Goal: Information Seeking & Learning: Find specific page/section

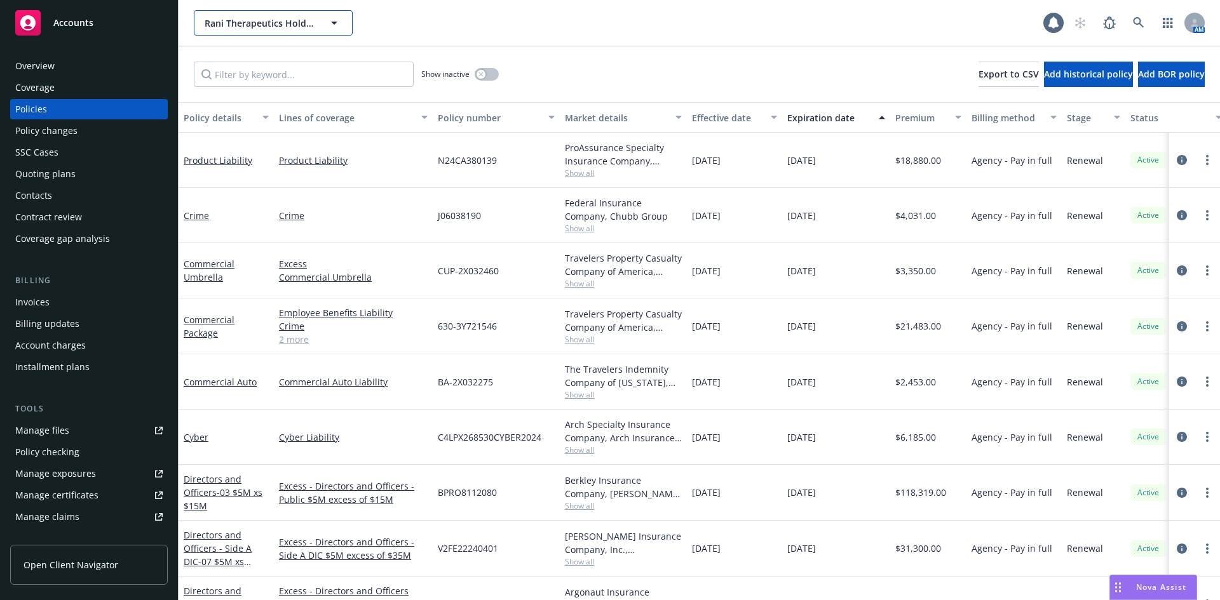
click at [314, 29] on span "Rani Therapeutics Holdings, Inc." at bounding box center [260, 23] width 110 height 13
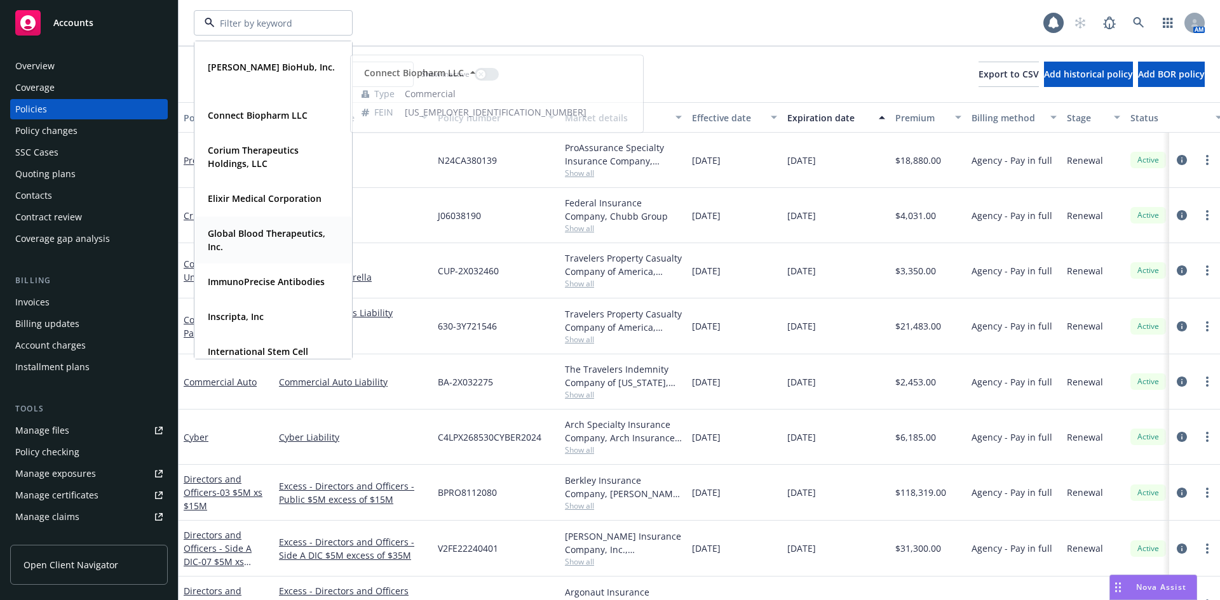
scroll to position [254, 0]
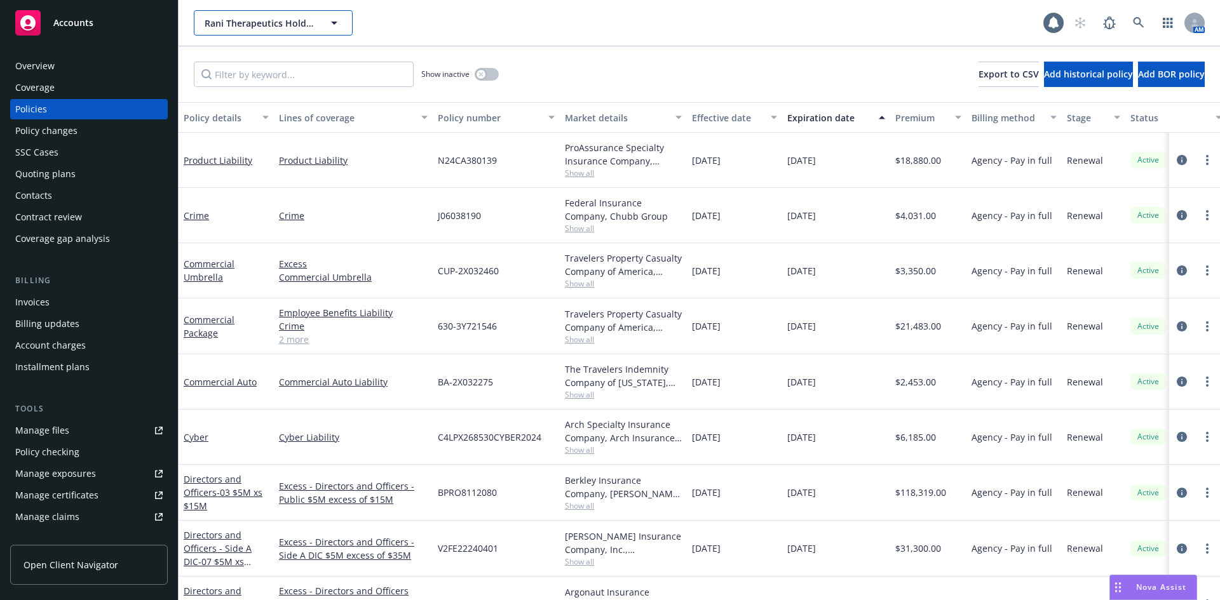
click at [261, 30] on button "Rani Therapeutics Holdings, Inc." at bounding box center [273, 22] width 159 height 25
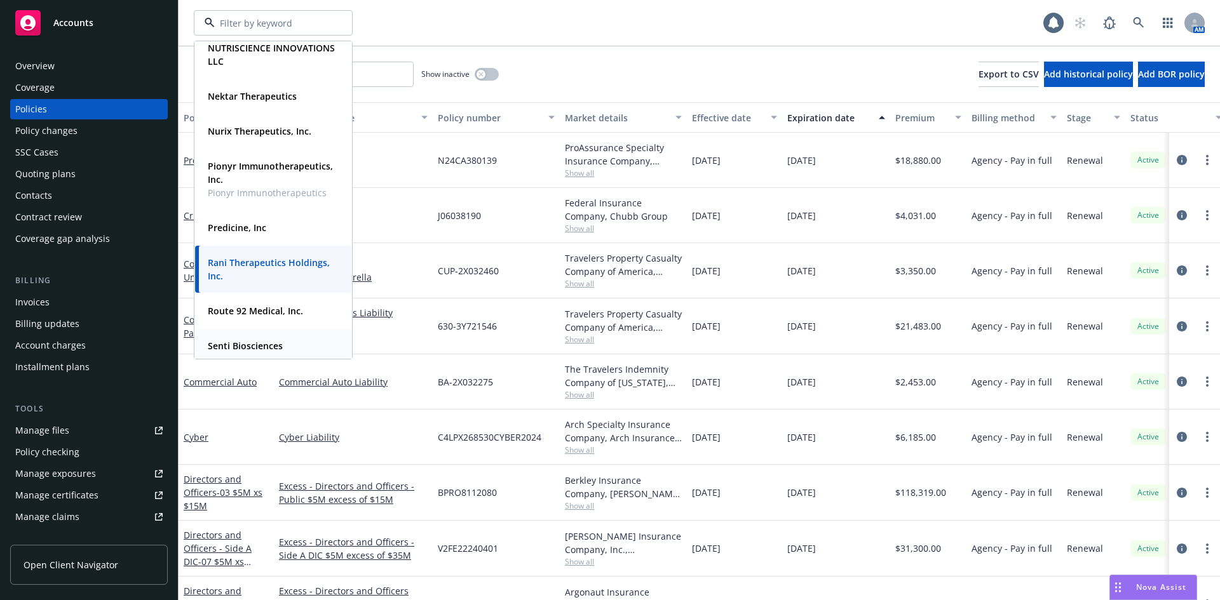
scroll to position [699, 0]
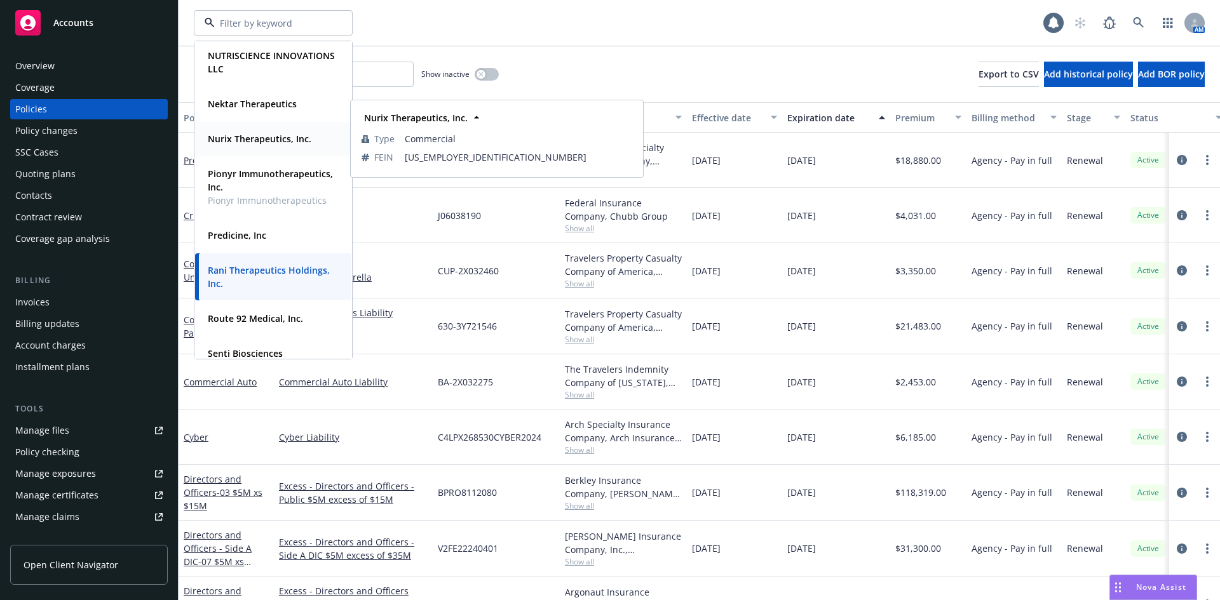
click at [252, 141] on strong "Nurix Therapeutics, Inc." at bounding box center [260, 139] width 104 height 12
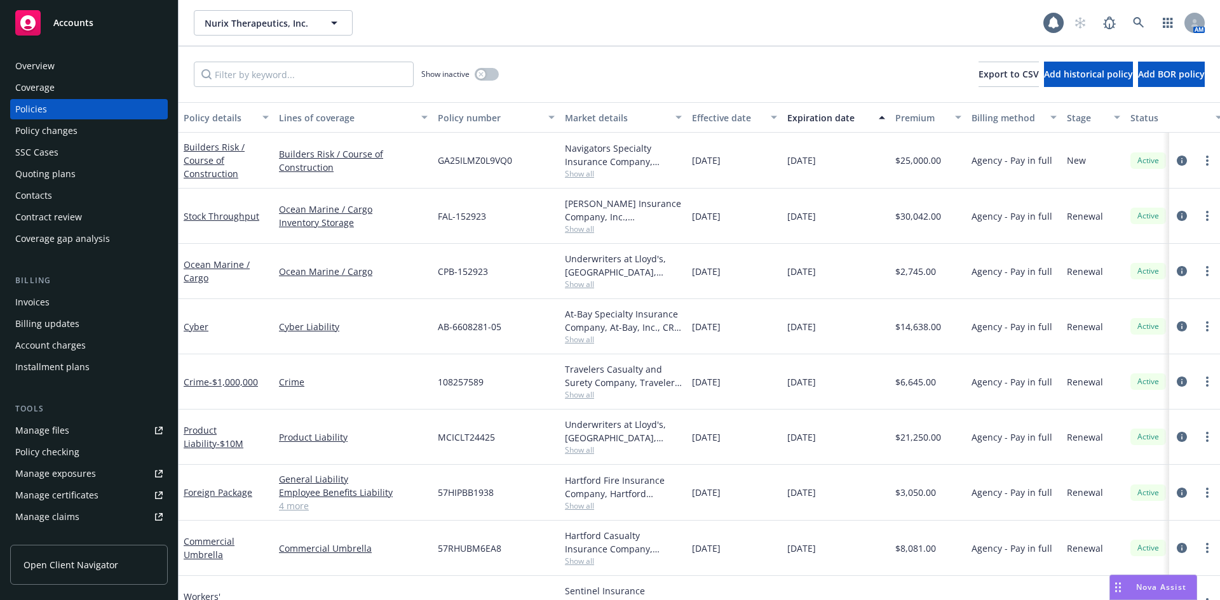
click at [57, 432] on div "Manage files" at bounding box center [42, 431] width 54 height 20
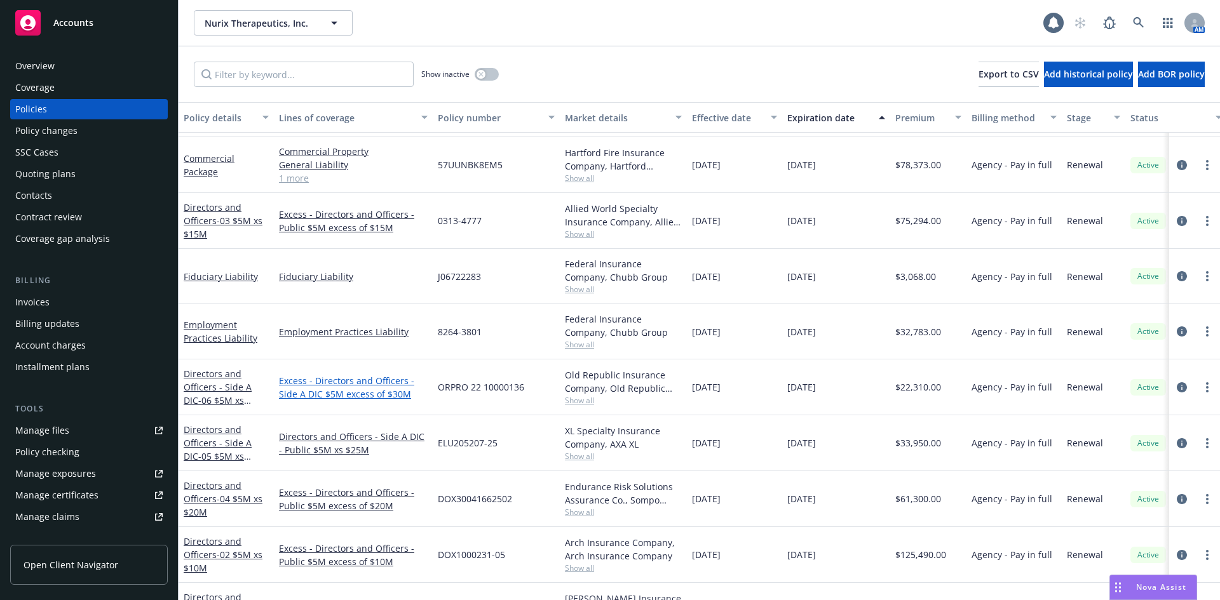
scroll to position [381, 0]
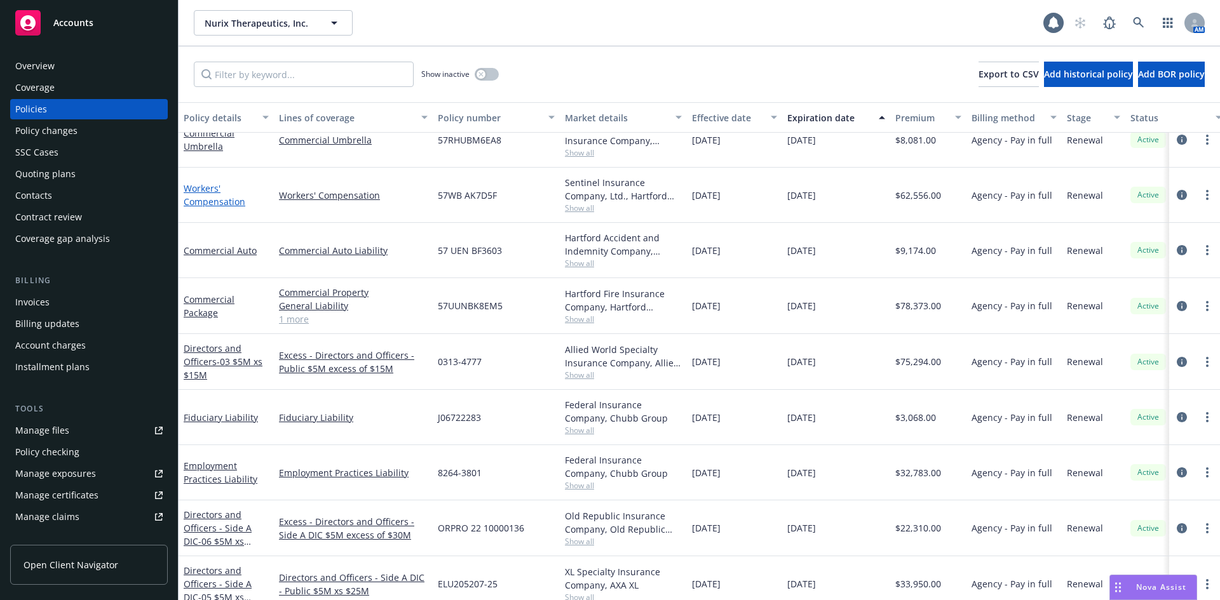
click at [231, 203] on link "Workers' Compensation" at bounding box center [215, 194] width 62 height 25
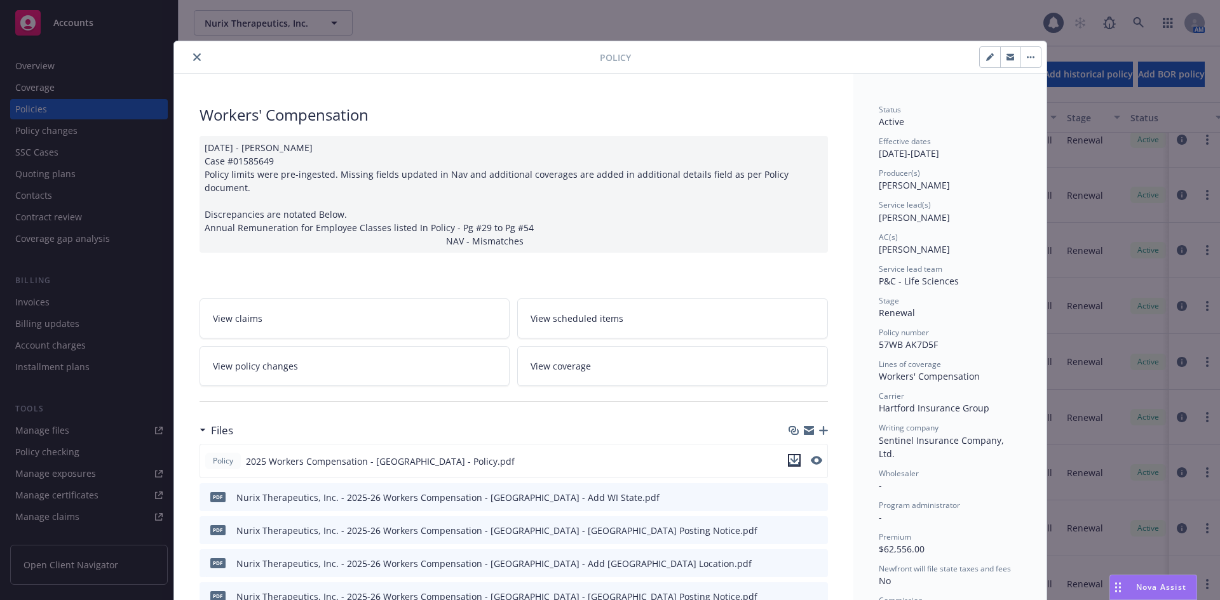
click at [790, 456] on icon "download file" at bounding box center [794, 461] width 10 height 10
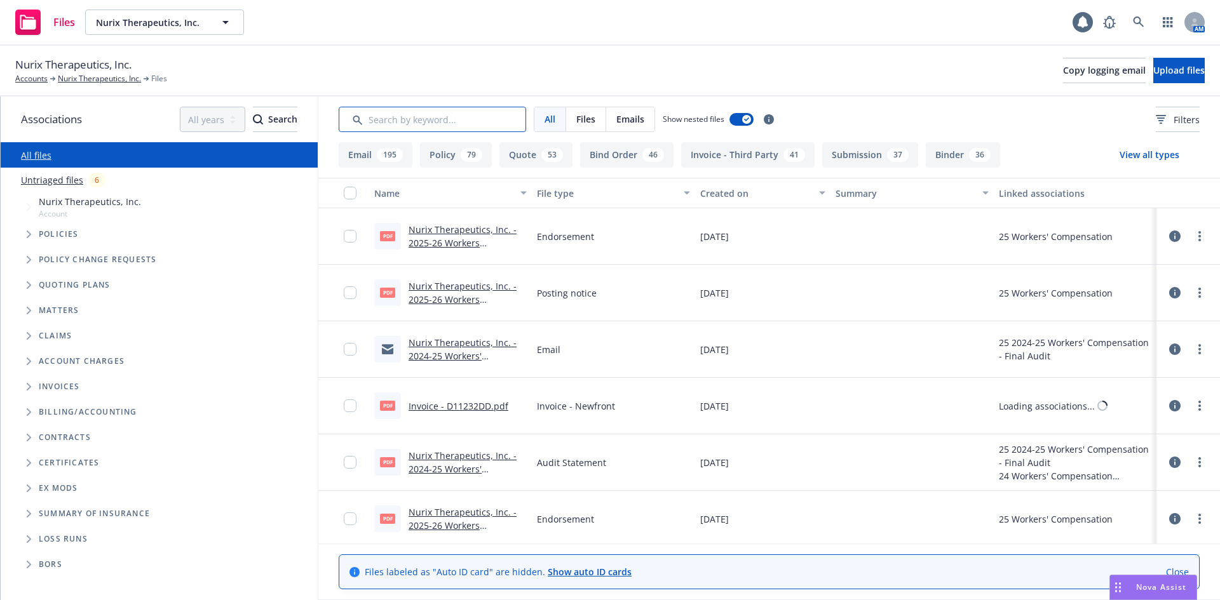
click at [424, 118] on input "Search by keyword..." at bounding box center [432, 119] width 187 height 25
click at [454, 344] on link "Nurix Therapeutics, Inc. - 2024-25 Workers' Compensation Policy - Final Audit -…" at bounding box center [466, 363] width 117 height 52
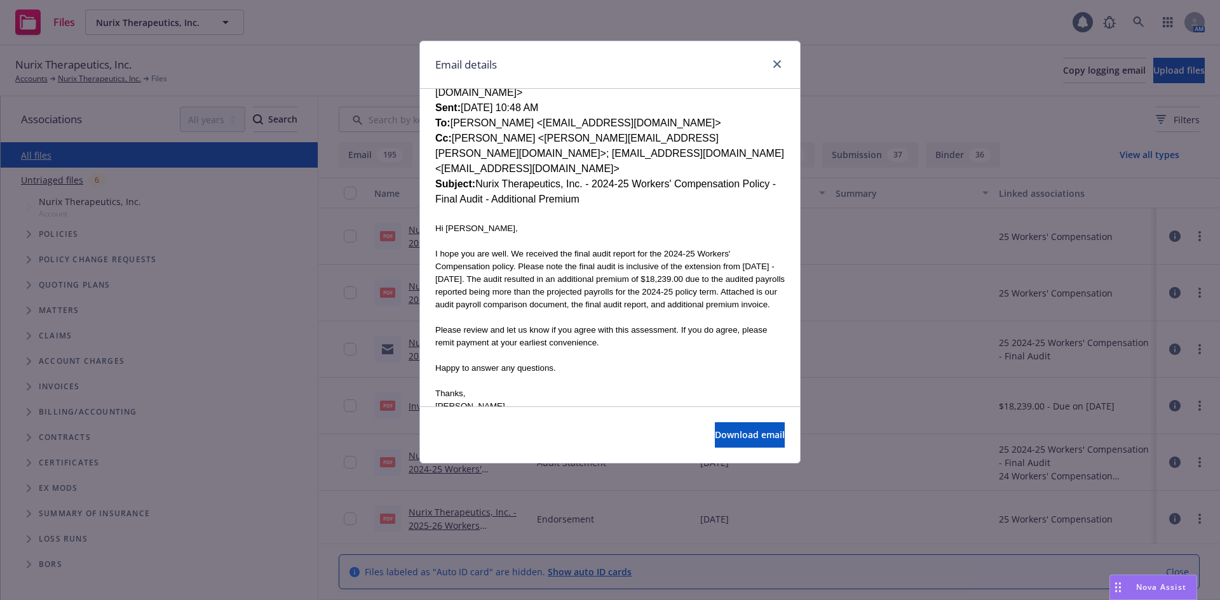
scroll to position [127, 0]
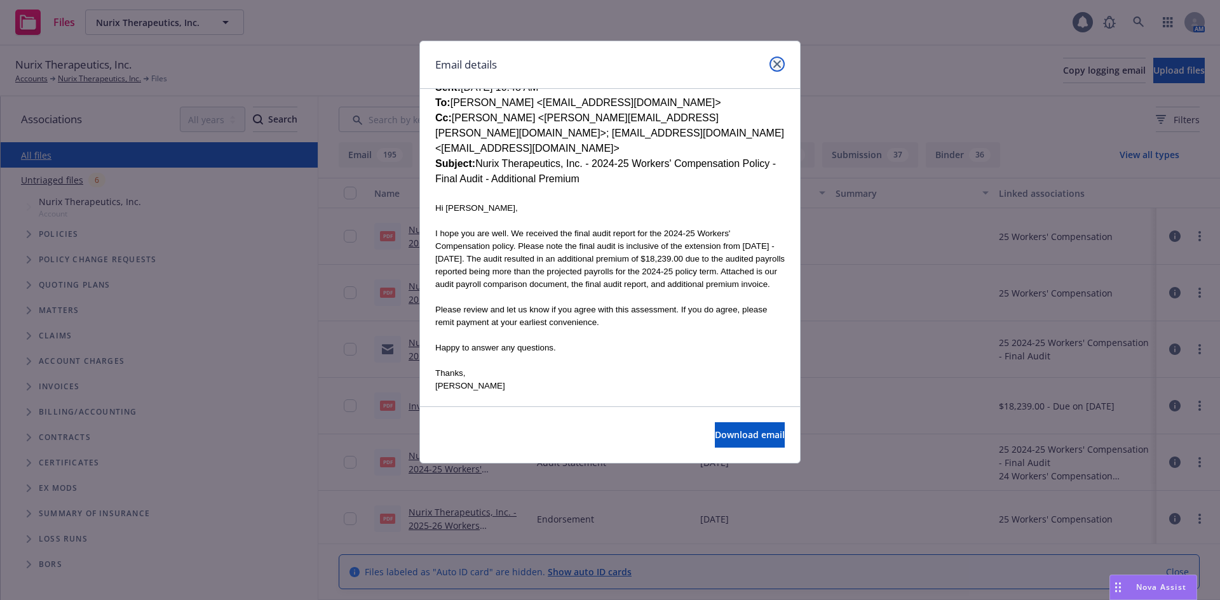
click at [775, 65] on icon "close" at bounding box center [777, 64] width 8 height 8
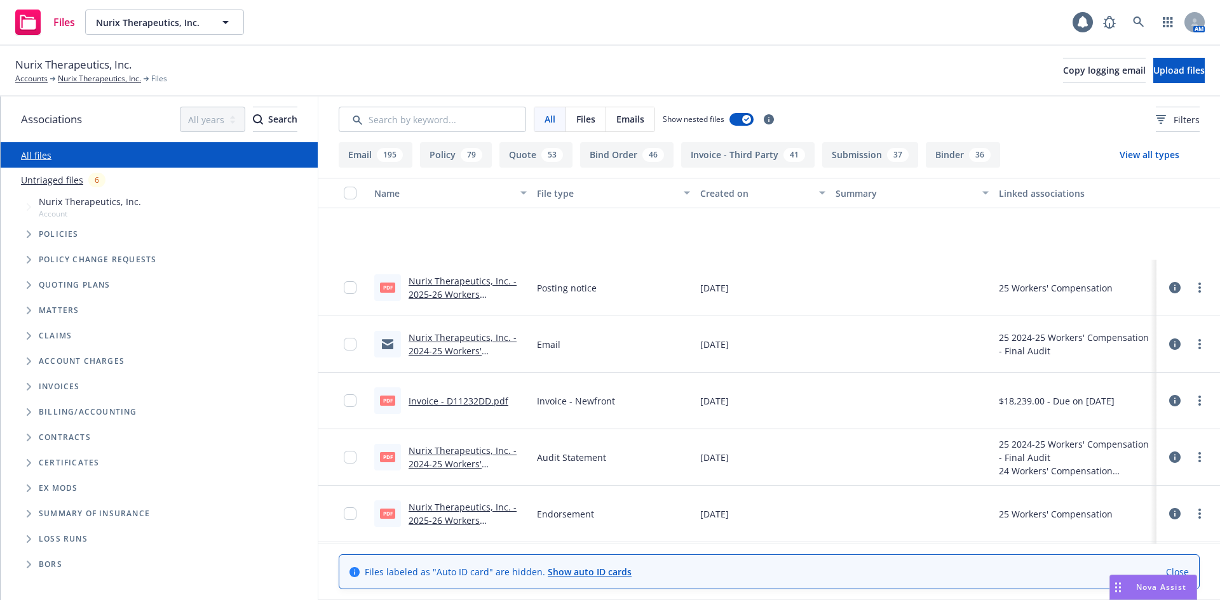
scroll to position [0, 0]
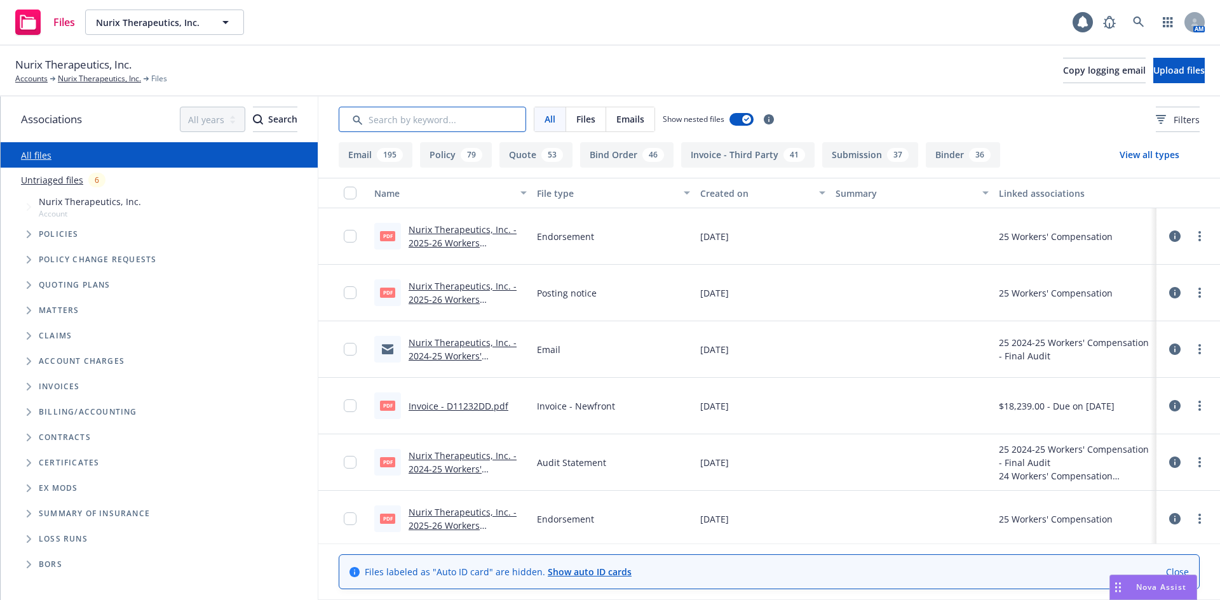
click at [438, 121] on input "Search by keyword..." at bounding box center [432, 119] width 187 height 25
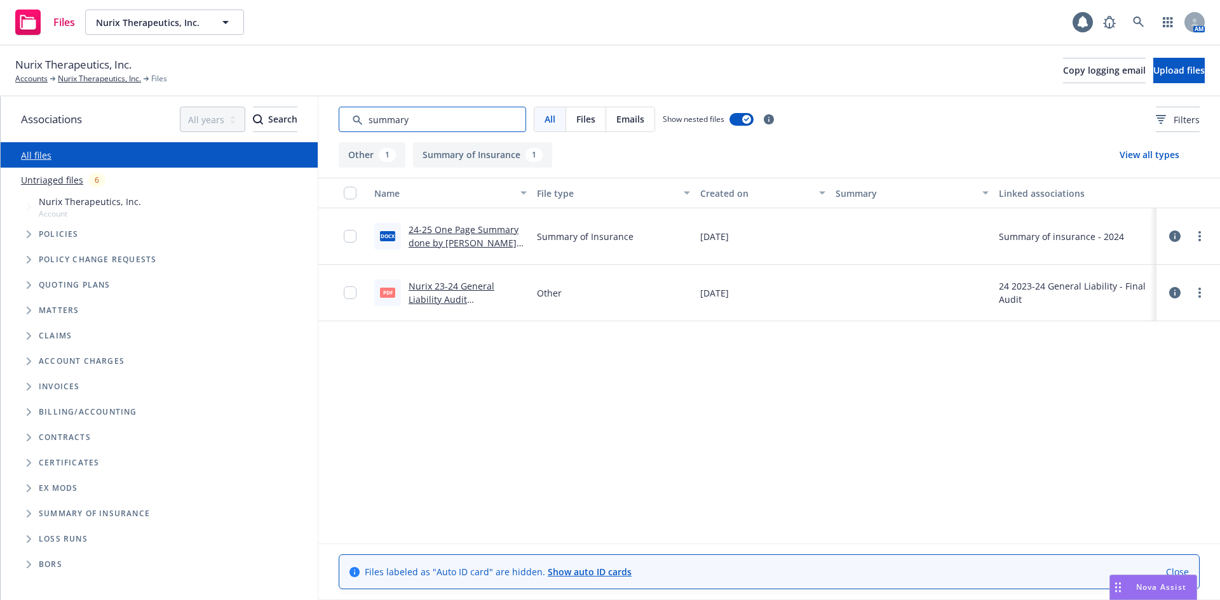
type input "summary"
click at [196, 29] on span "Nurix Therapeutics, Inc." at bounding box center [151, 22] width 110 height 13
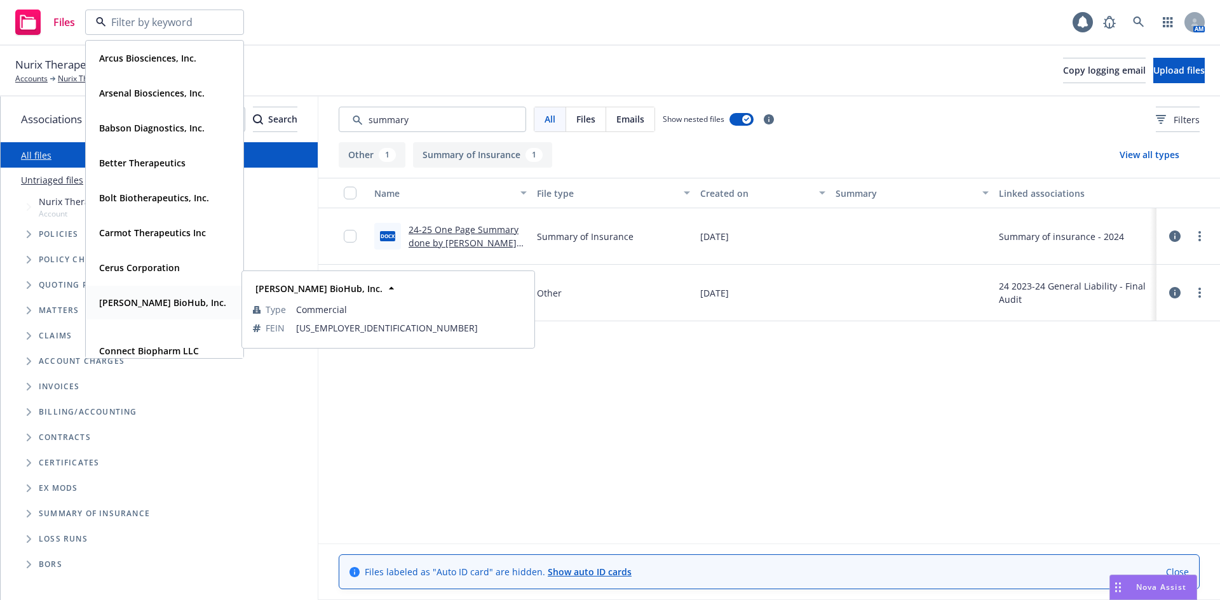
click at [142, 298] on strong "[PERSON_NAME] BioHub, Inc." at bounding box center [162, 303] width 127 height 12
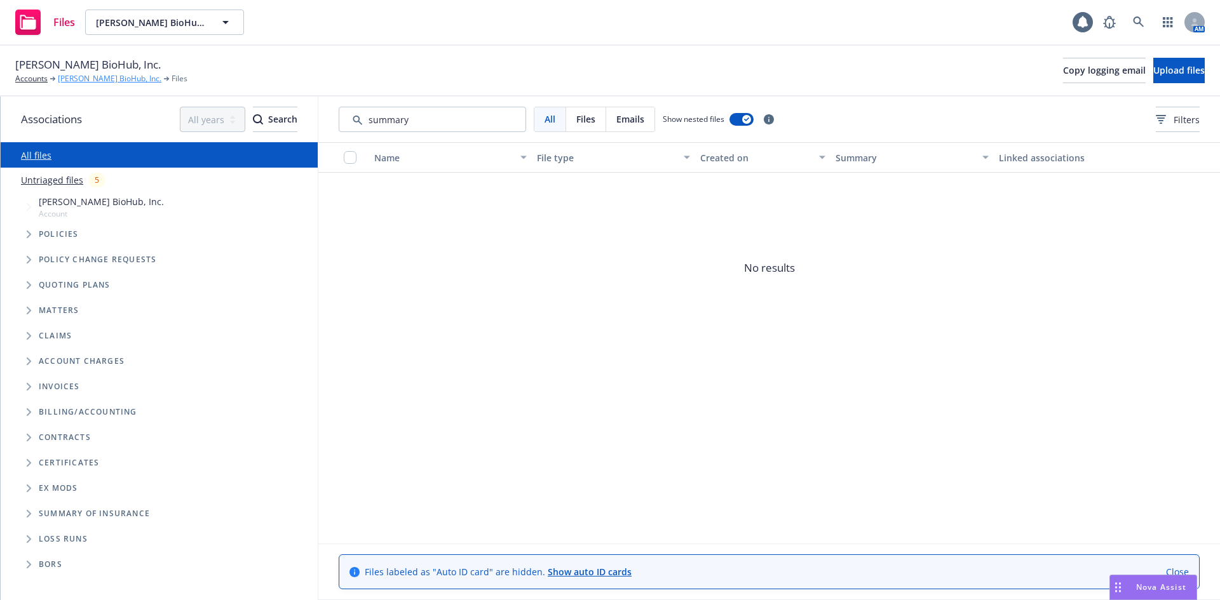
click at [83, 77] on link "[PERSON_NAME] BioHub, Inc." at bounding box center [110, 78] width 104 height 11
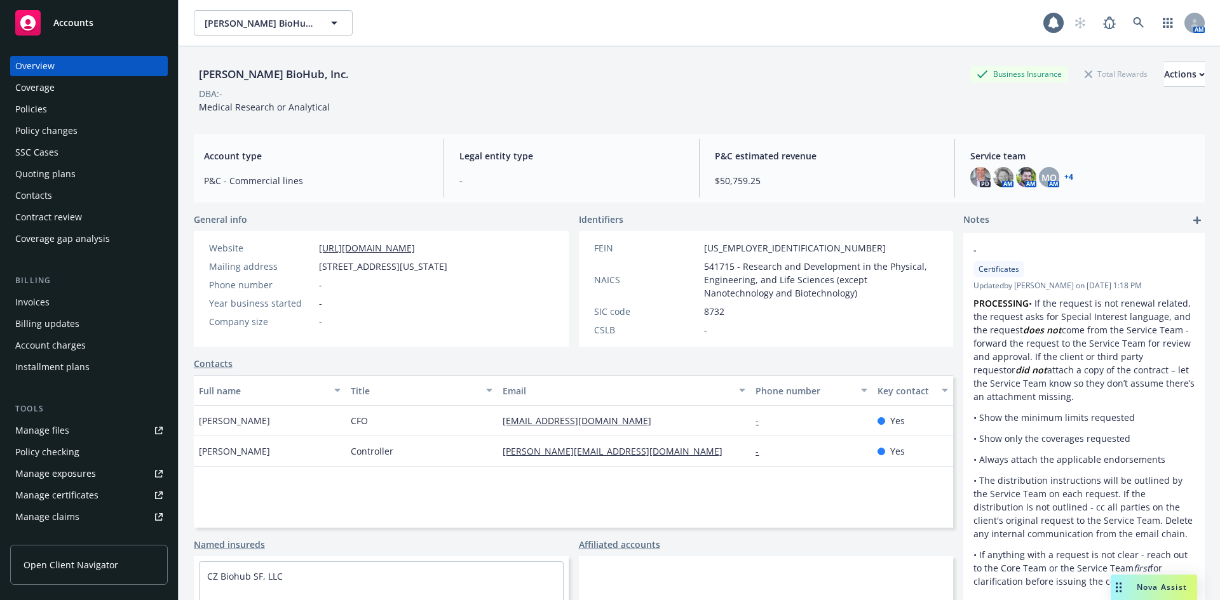
click at [46, 116] on div "Policies" at bounding box center [31, 109] width 32 height 20
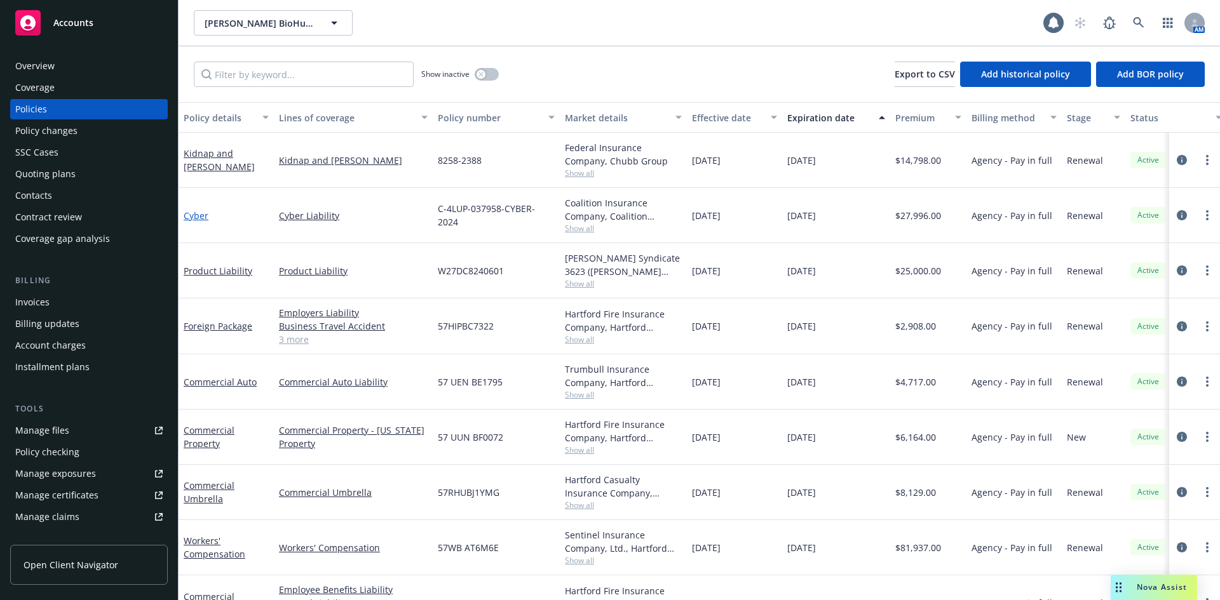
click at [201, 213] on link "Cyber" at bounding box center [196, 216] width 25 height 12
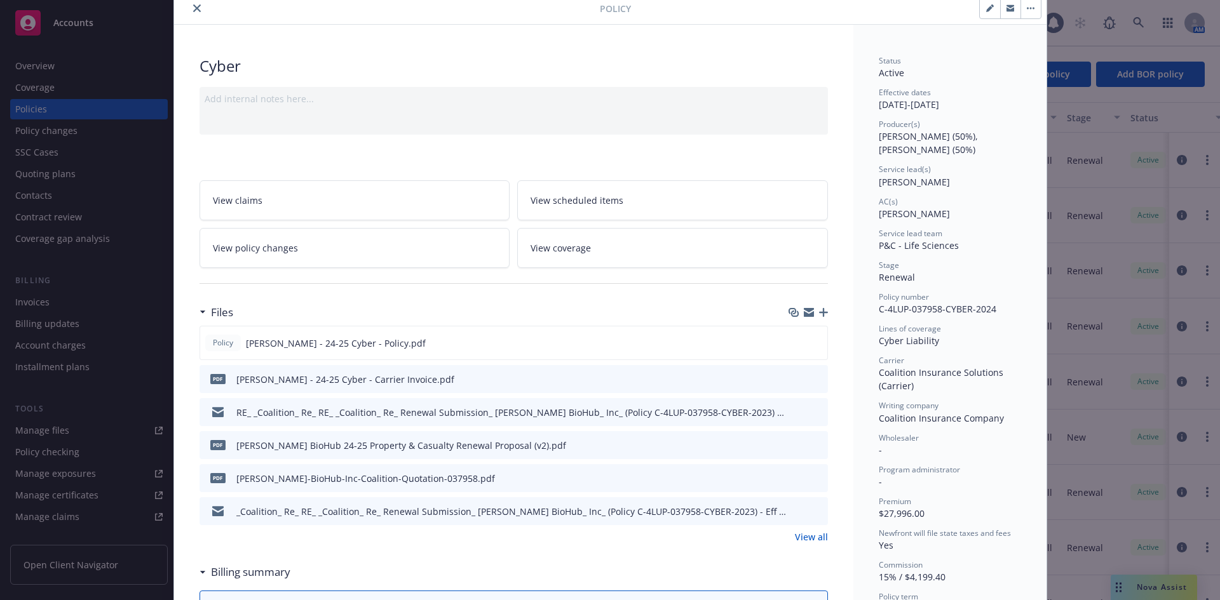
scroll to position [64, 0]
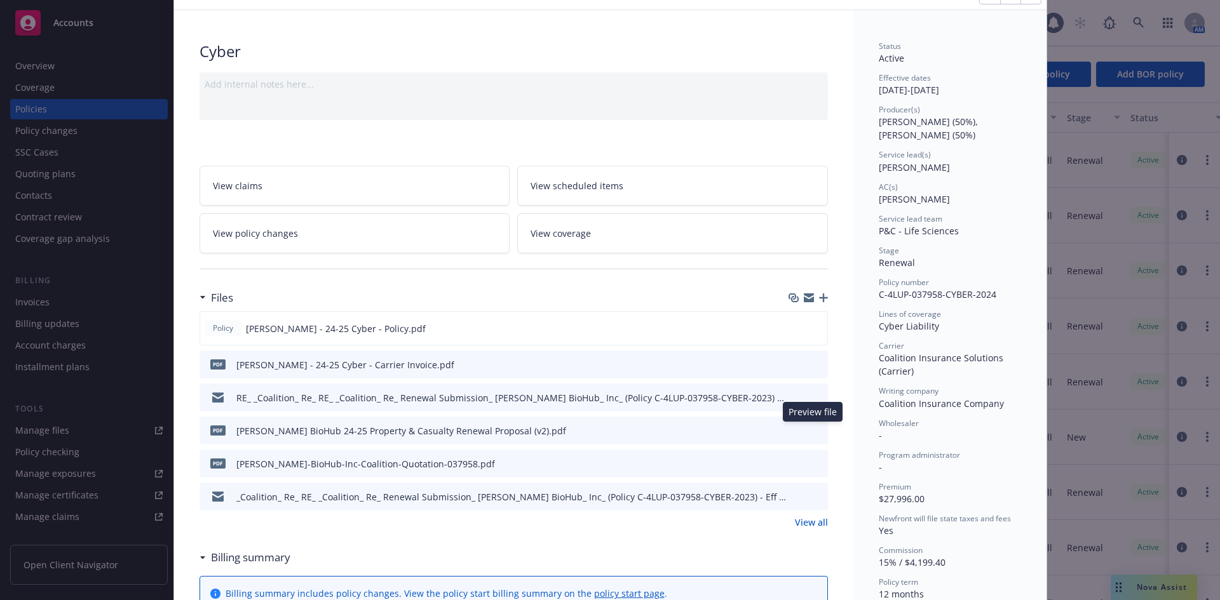
click at [810, 431] on icon "preview file" at bounding box center [815, 430] width 11 height 9
click at [810, 397] on icon "preview file" at bounding box center [815, 397] width 11 height 9
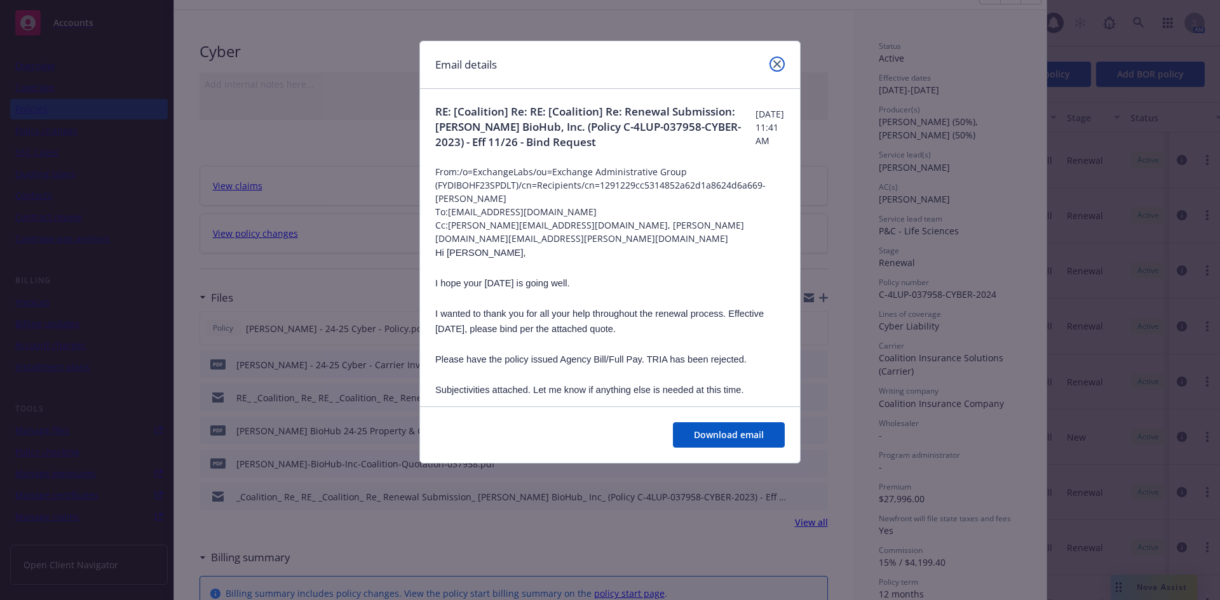
click at [776, 62] on icon "close" at bounding box center [777, 64] width 8 height 8
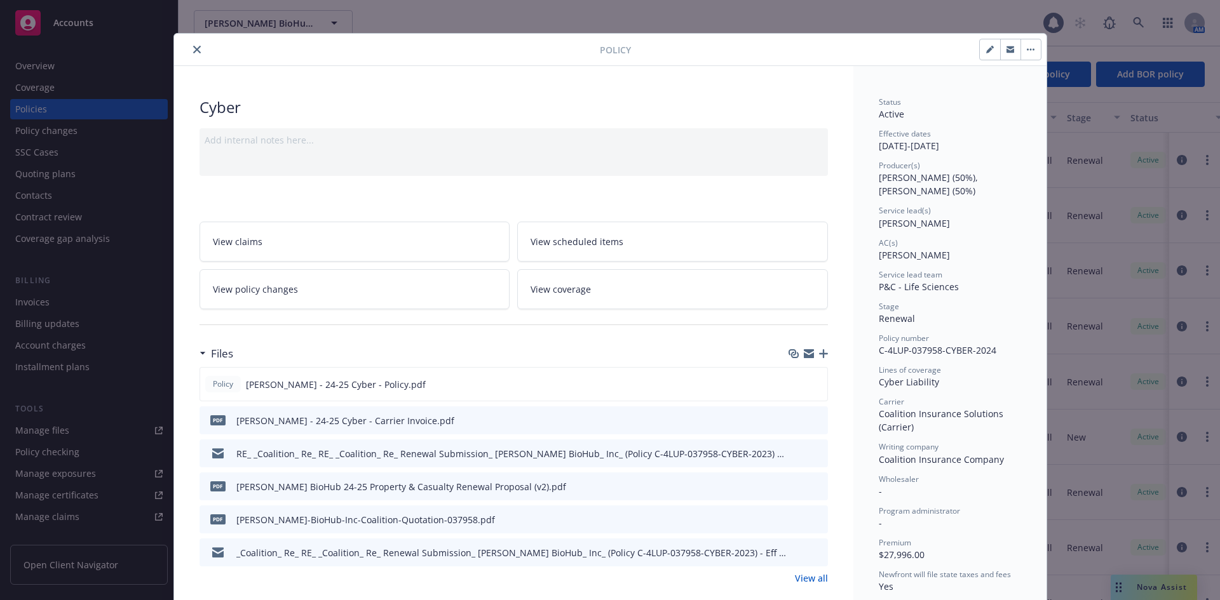
scroll to position [0, 0]
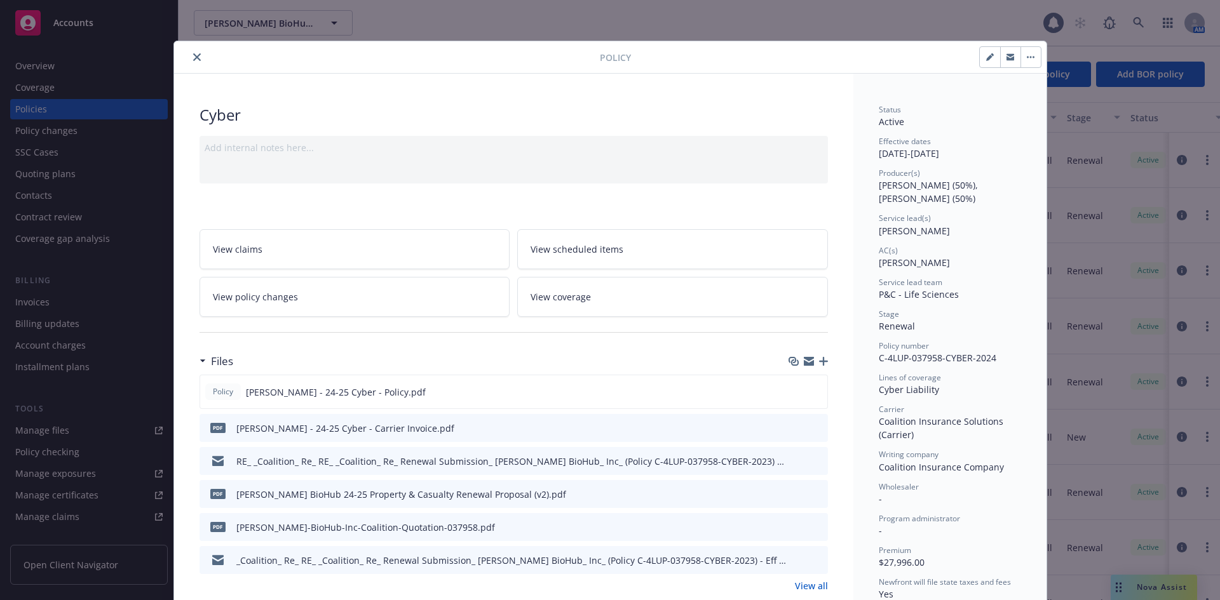
click at [193, 58] on icon "close" at bounding box center [197, 57] width 8 height 8
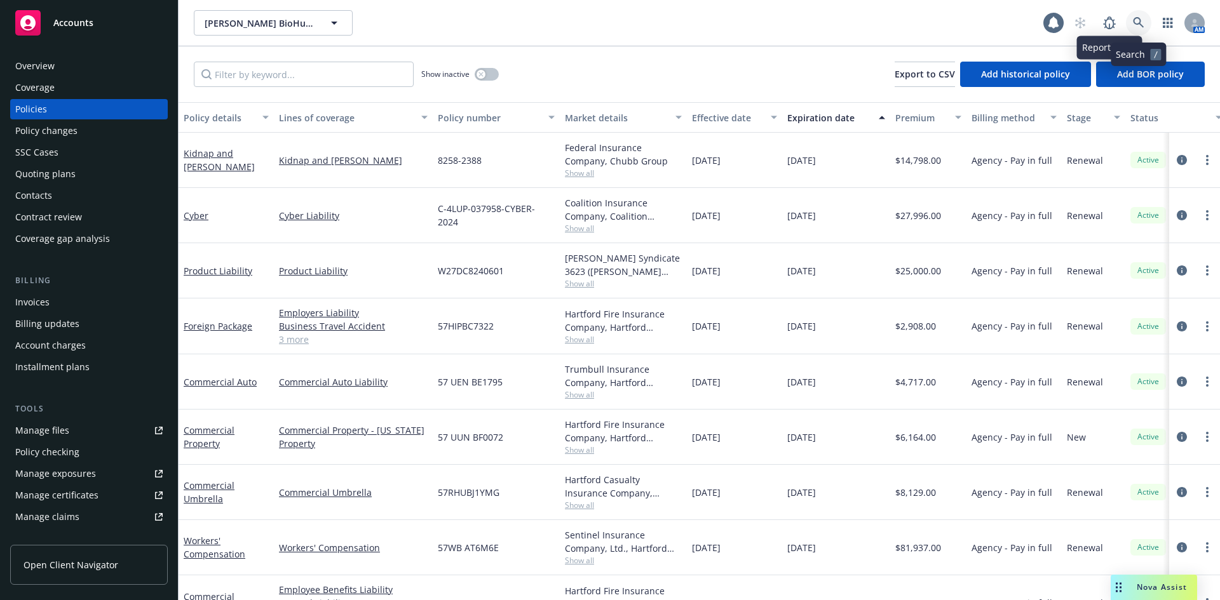
click at [1133, 22] on icon at bounding box center [1138, 22] width 11 height 11
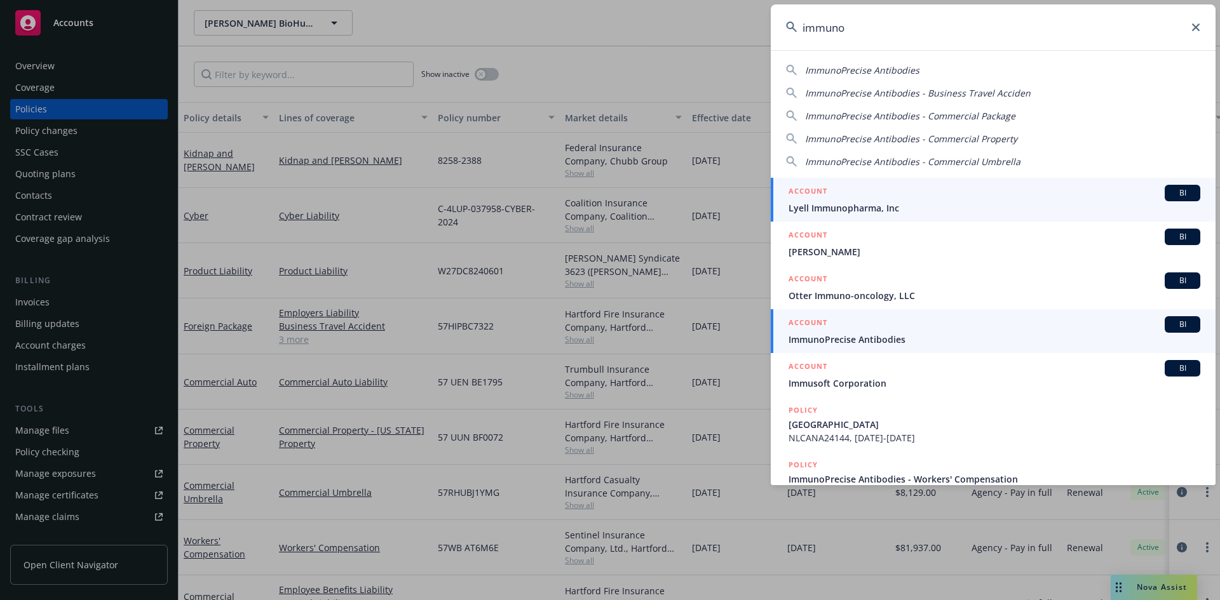
type input "immuno"
click at [907, 328] on div "ACCOUNT BI" at bounding box center [994, 324] width 412 height 17
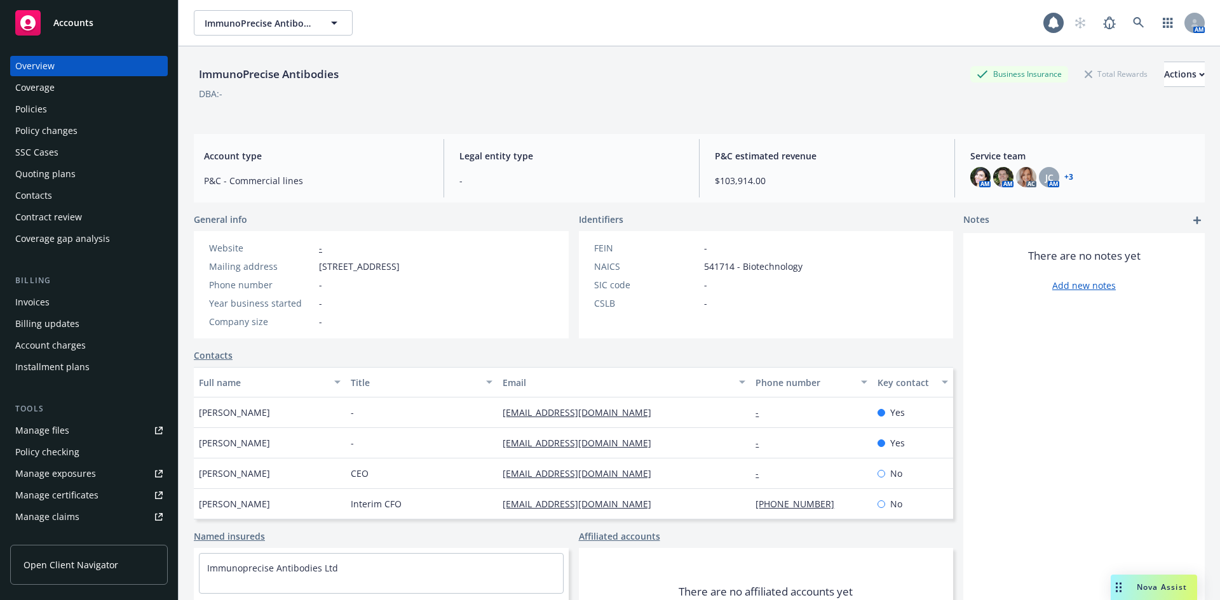
click at [64, 105] on div "Policies" at bounding box center [88, 109] width 147 height 20
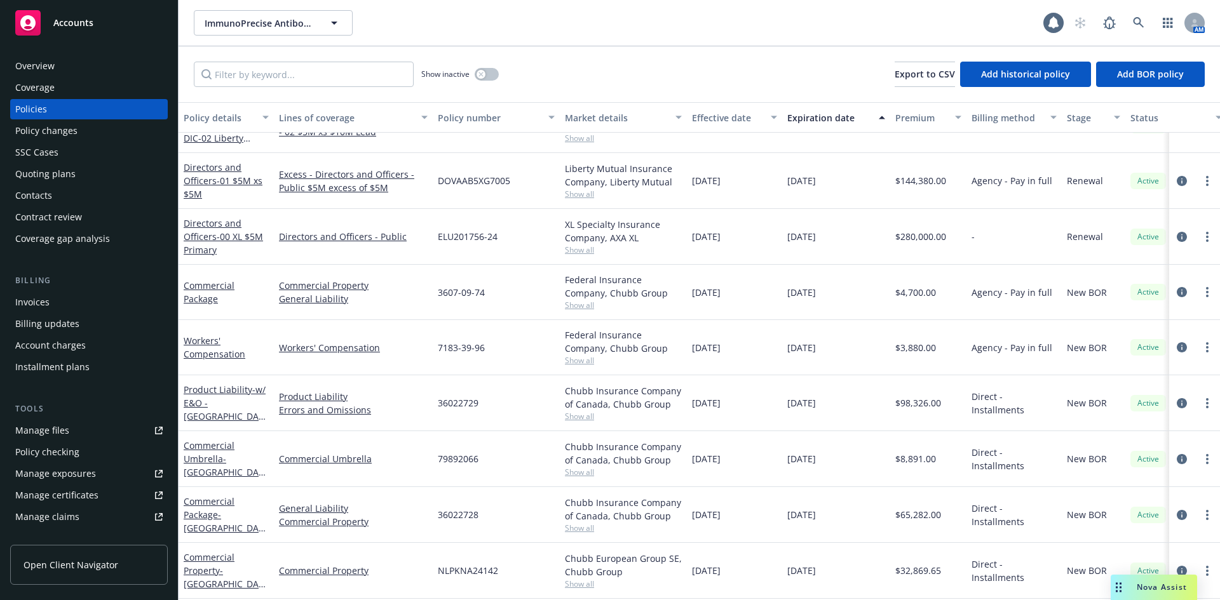
scroll to position [78, 0]
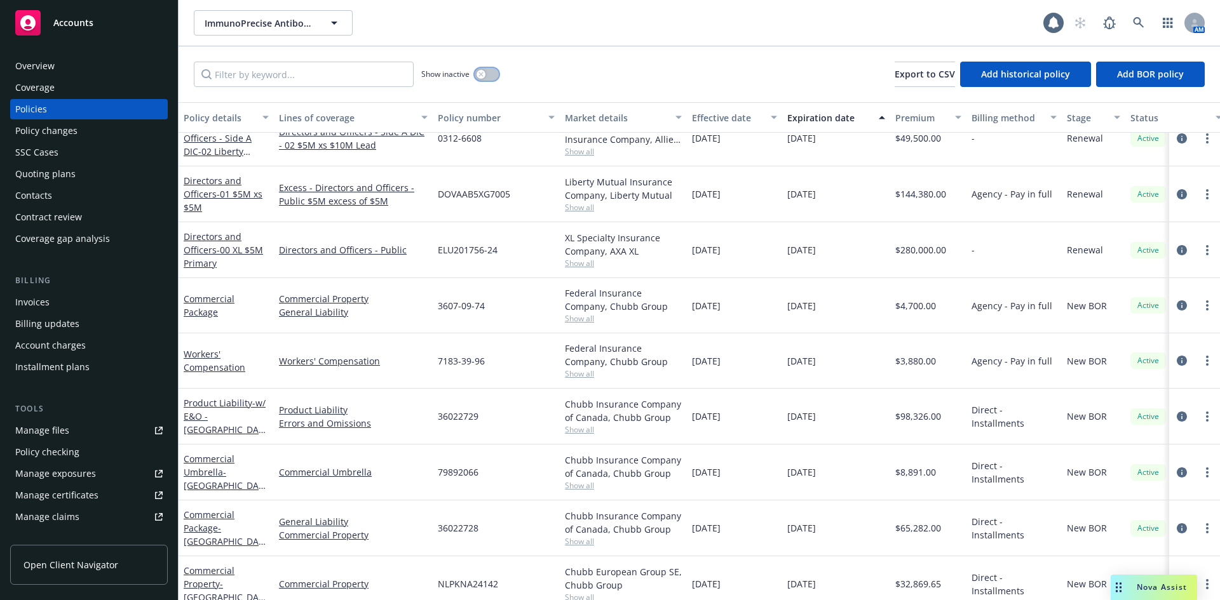
click at [487, 80] on button "button" at bounding box center [487, 74] width 24 height 13
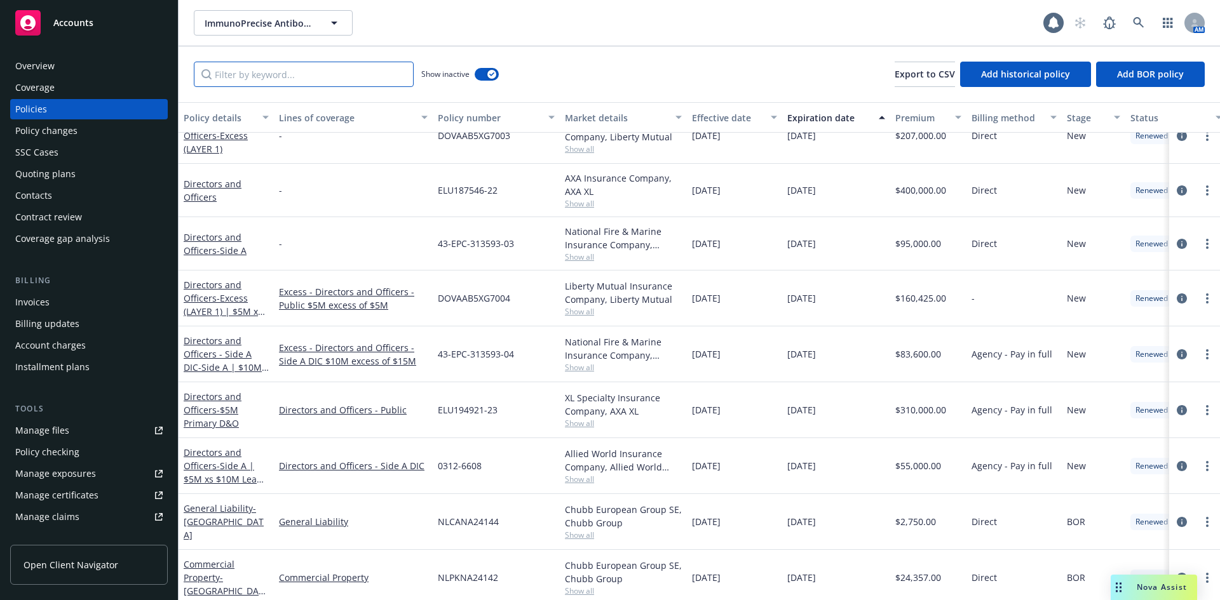
click at [299, 72] on input "Filter by keyword..." at bounding box center [304, 74] width 220 height 25
type input "employers"
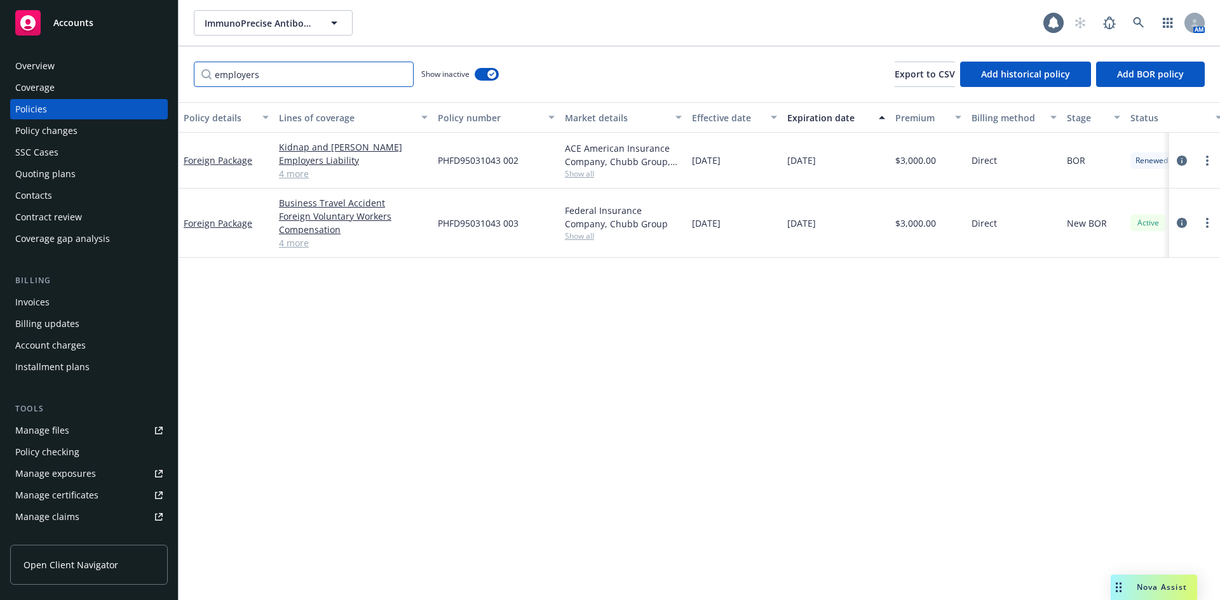
drag, startPoint x: 281, startPoint y: 83, endPoint x: 170, endPoint y: 85, distance: 111.2
click at [170, 84] on div "Accounts Overview Coverage Policies Policy changes SSC Cases Quoting plans Cont…" at bounding box center [610, 300] width 1220 height 600
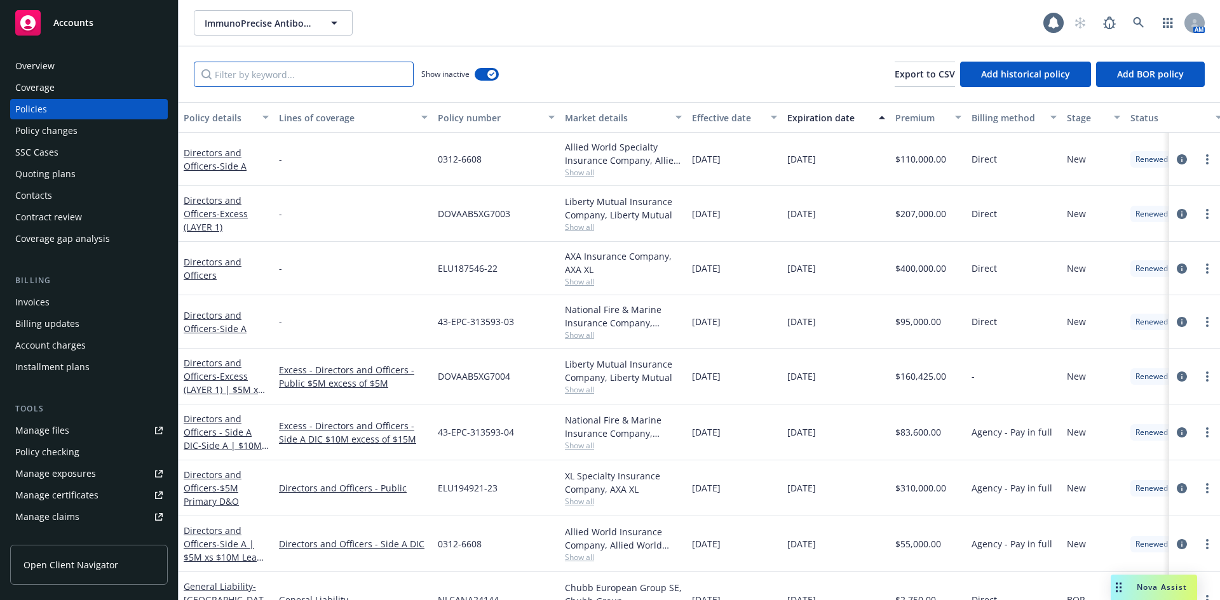
click at [278, 76] on input "Filter by keyword..." at bounding box center [304, 74] width 220 height 25
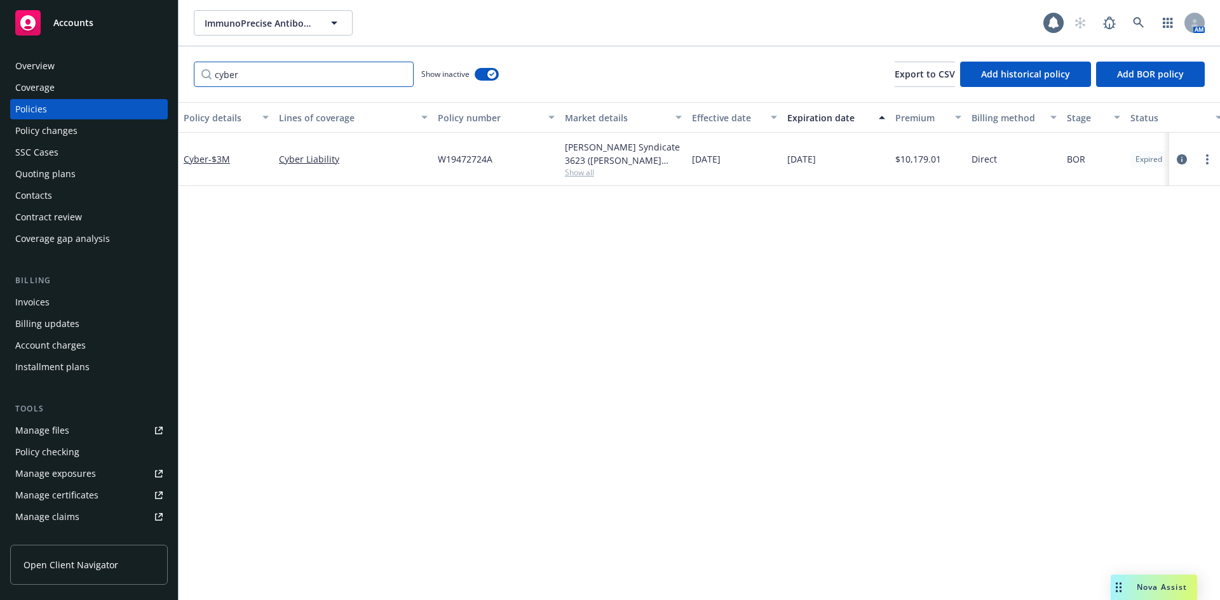
type input "cyber"
click at [57, 113] on div "Policies" at bounding box center [88, 109] width 147 height 20
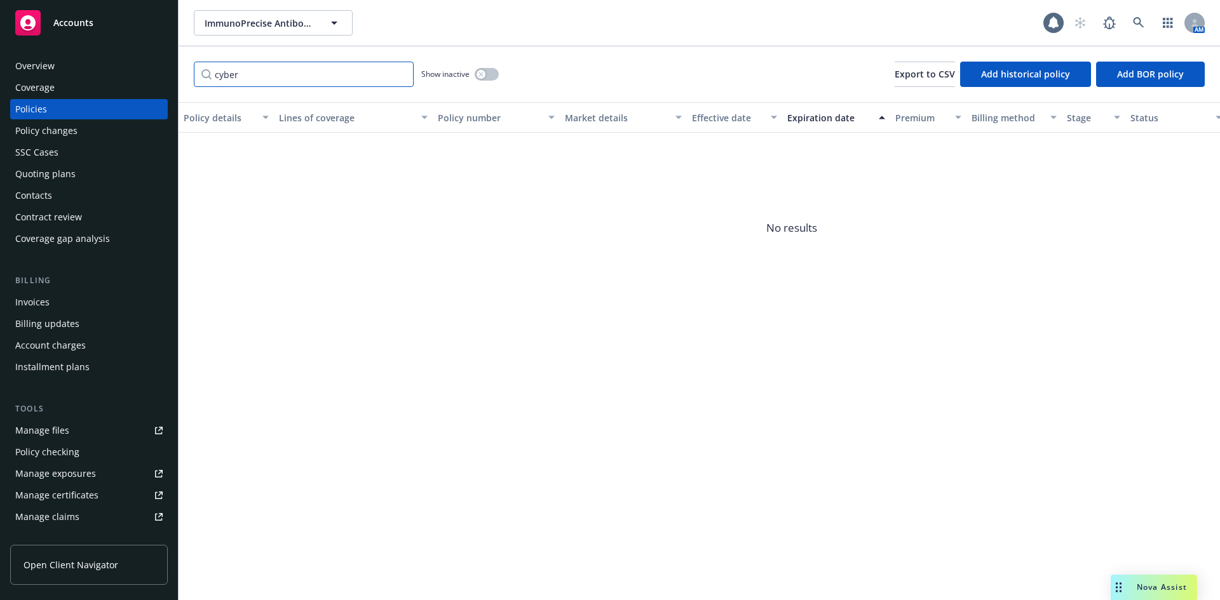
drag, startPoint x: 271, startPoint y: 74, endPoint x: 205, endPoint y: 76, distance: 65.5
click at [205, 76] on input "cyber" at bounding box center [304, 74] width 220 height 25
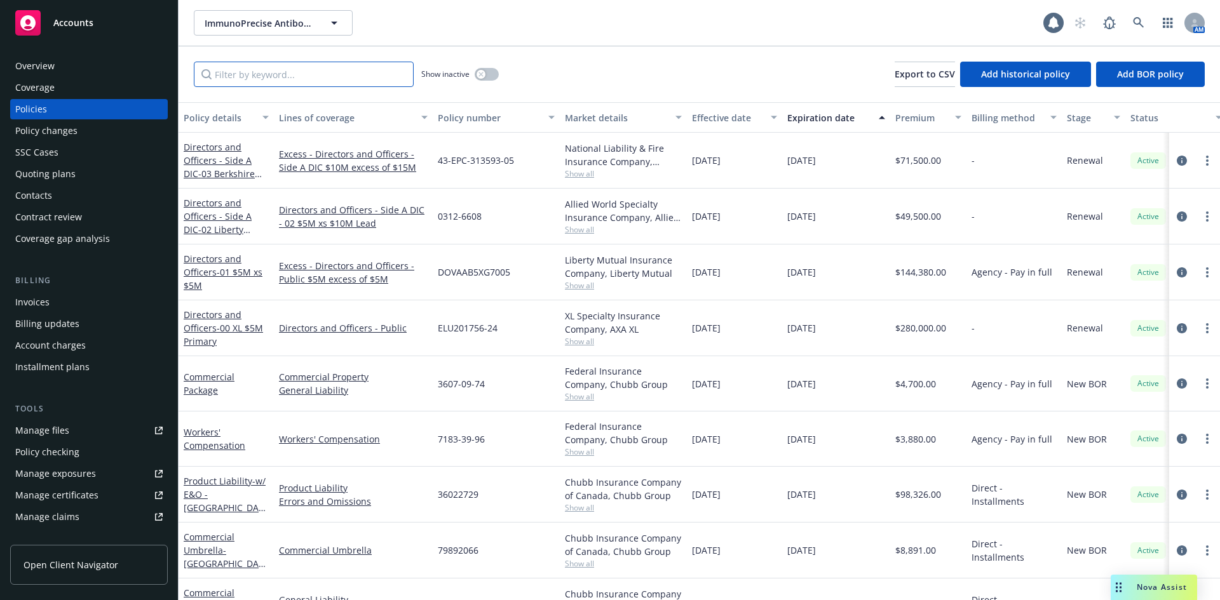
click at [293, 76] on input "Filter by keyword..." at bounding box center [304, 74] width 220 height 25
click at [478, 74] on icon "button" at bounding box center [480, 74] width 5 height 5
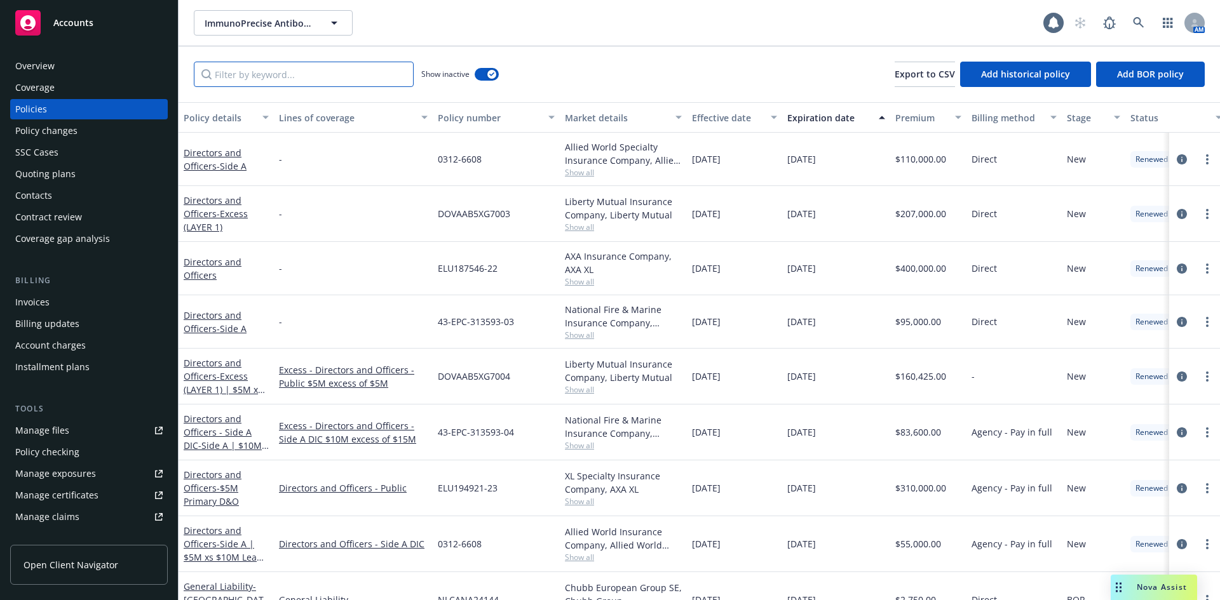
click at [287, 80] on input "Filter by keyword..." at bounding box center [304, 74] width 220 height 25
type input "epl"
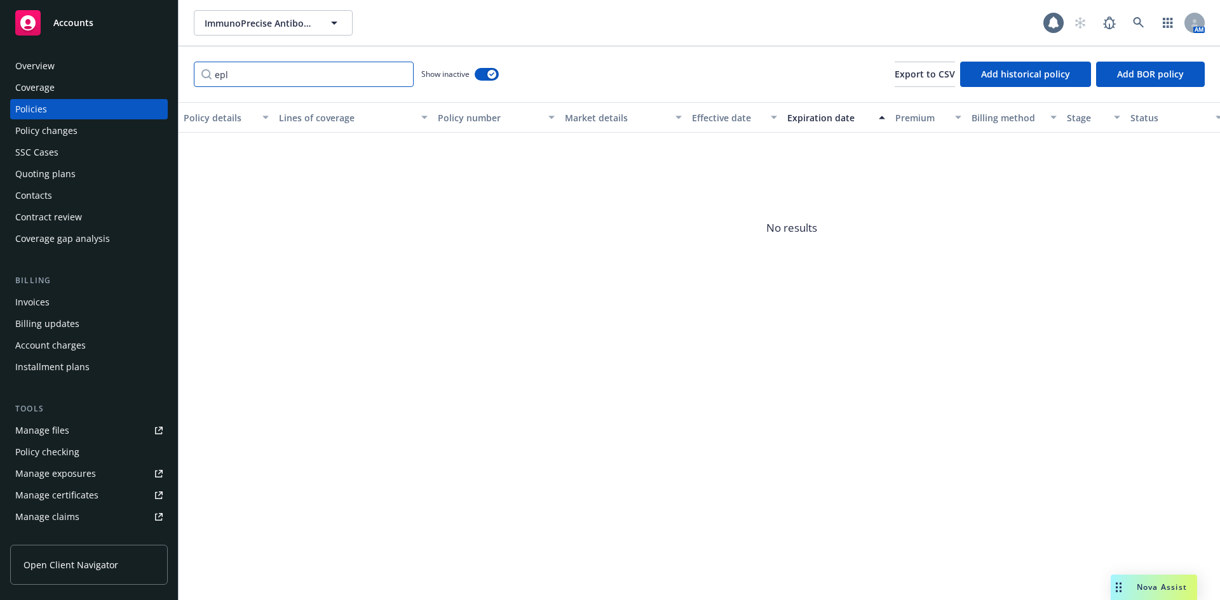
drag, startPoint x: 275, startPoint y: 76, endPoint x: 165, endPoint y: 71, distance: 110.7
click at [161, 69] on div "Accounts Overview Coverage Policies Policy changes SSC Cases Quoting plans Cont…" at bounding box center [610, 300] width 1220 height 600
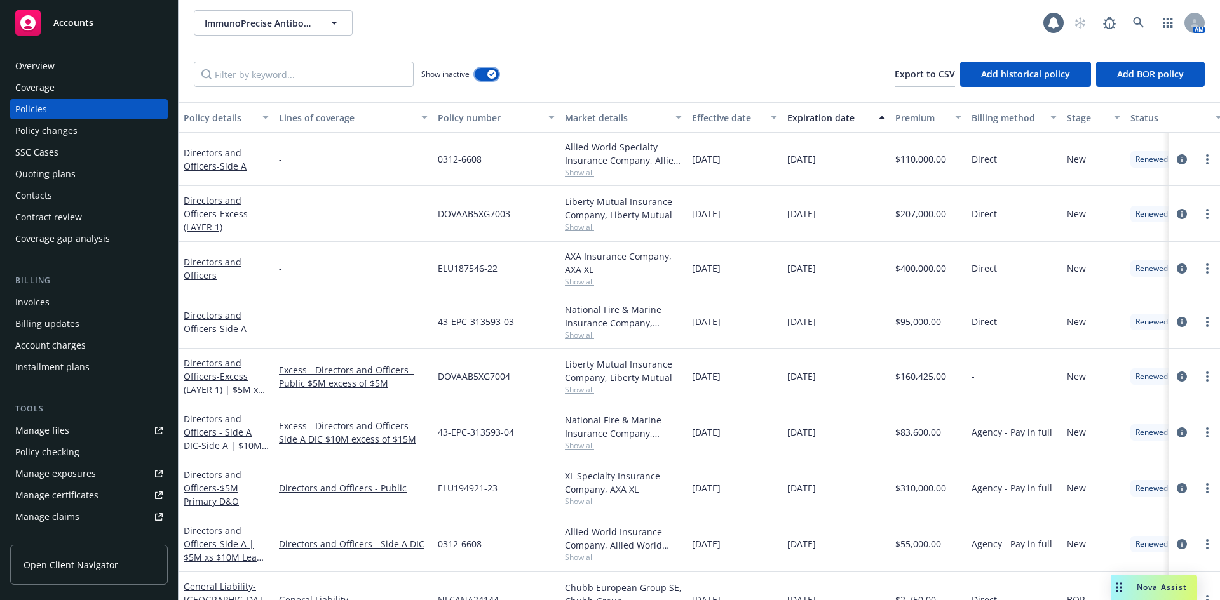
click at [487, 72] on div "button" at bounding box center [491, 74] width 9 height 9
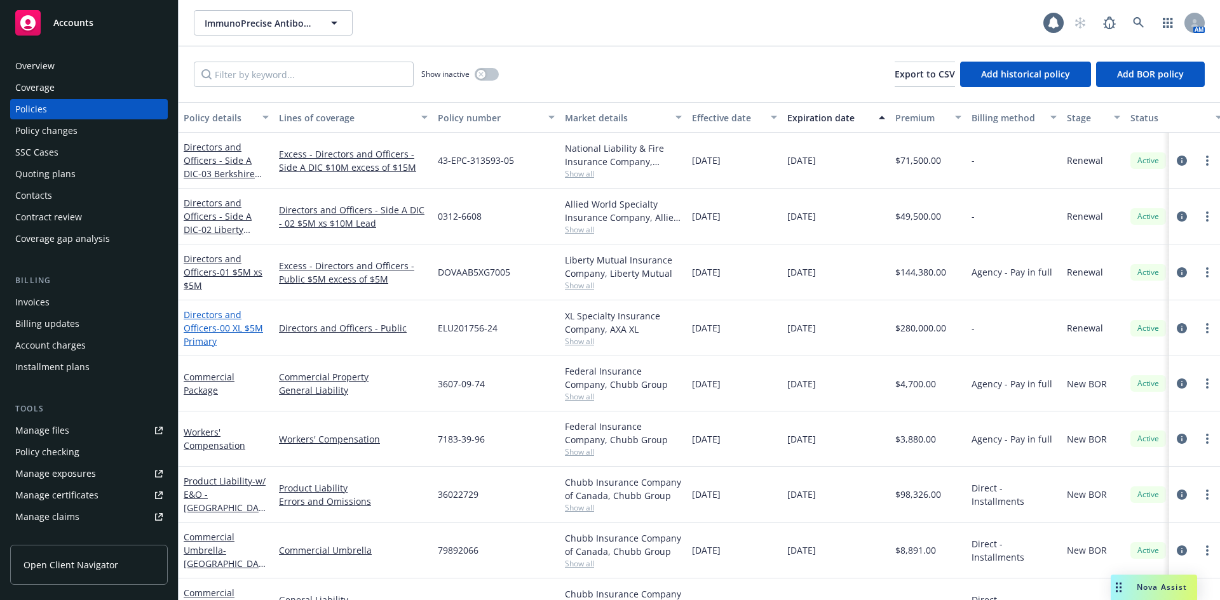
click at [226, 331] on span "- 00 XL $5M Primary" at bounding box center [223, 334] width 79 height 25
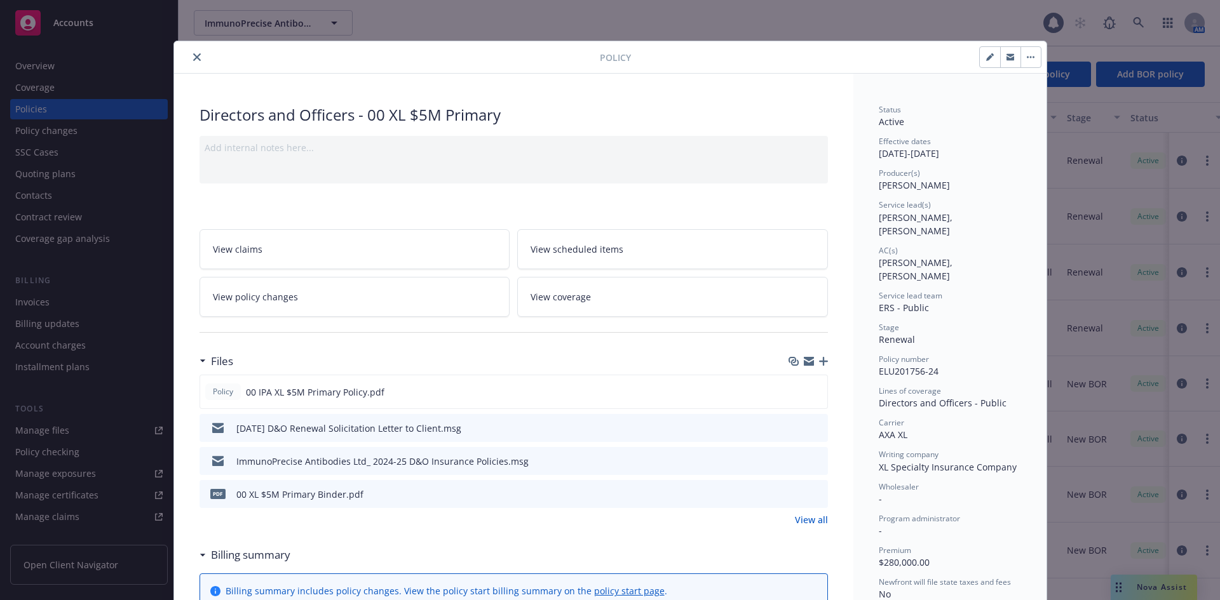
click at [193, 55] on icon "close" at bounding box center [197, 57] width 8 height 8
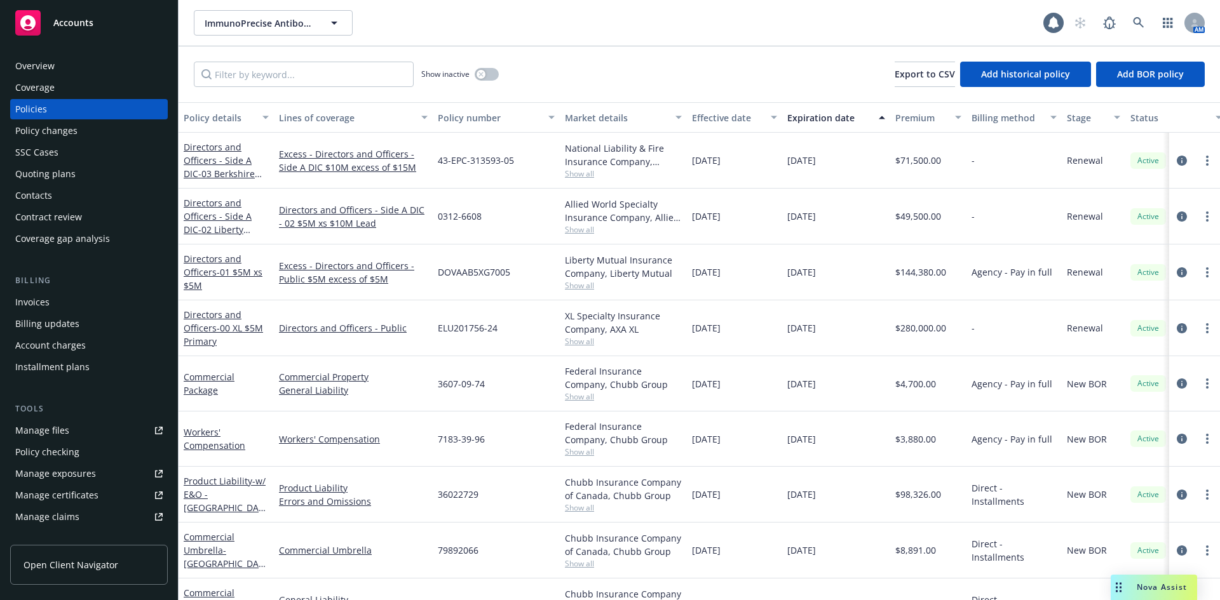
drag, startPoint x: 629, startPoint y: 23, endPoint x: 601, endPoint y: 26, distance: 28.1
click at [627, 23] on div "ImmunoPrecise Antibodies ImmunoPrecise Antibodies" at bounding box center [618, 22] width 849 height 25
click at [321, 327] on link "Directors and Officers - Public" at bounding box center [353, 327] width 149 height 13
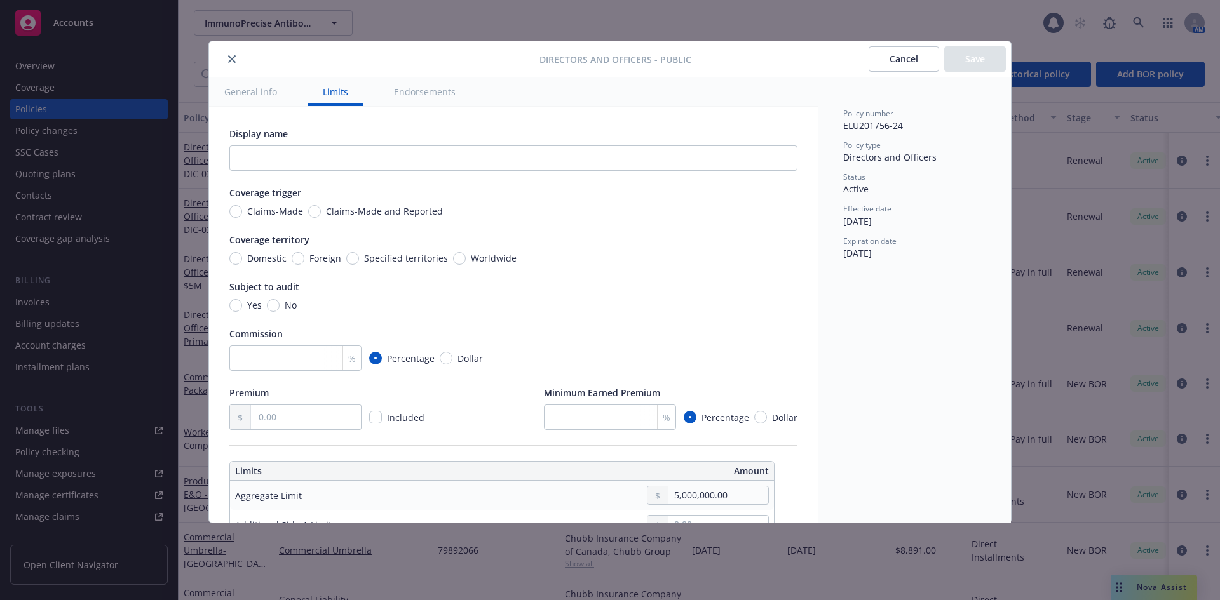
click at [234, 60] on icon "close" at bounding box center [232, 59] width 8 height 8
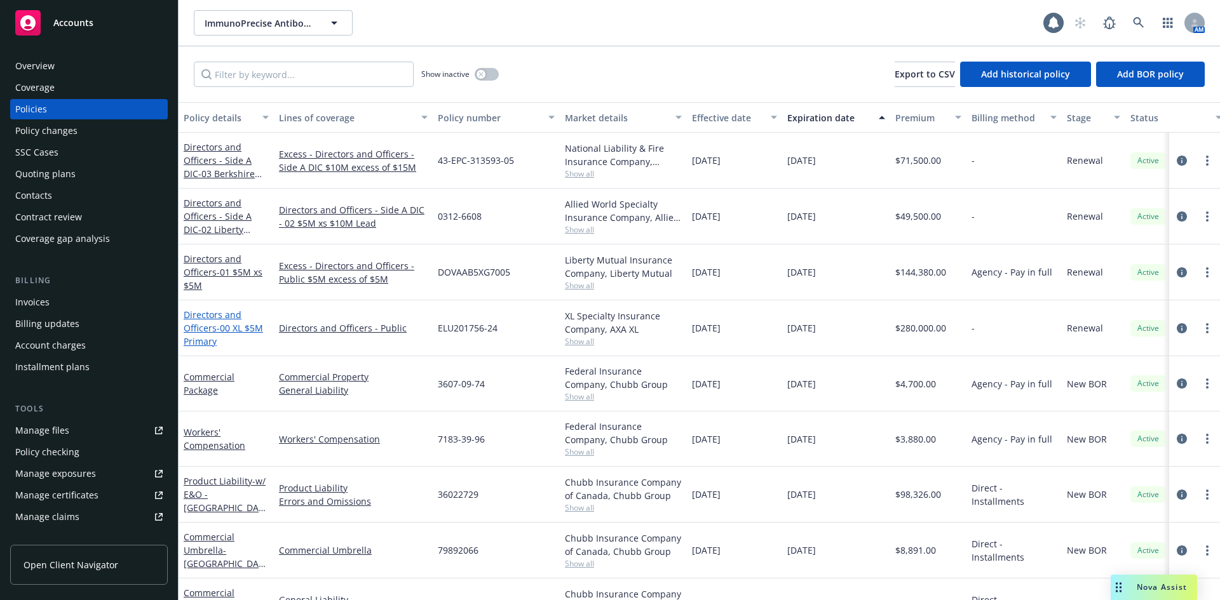
click at [217, 315] on link "Directors and Officers - 00 XL $5M Primary" at bounding box center [223, 328] width 79 height 39
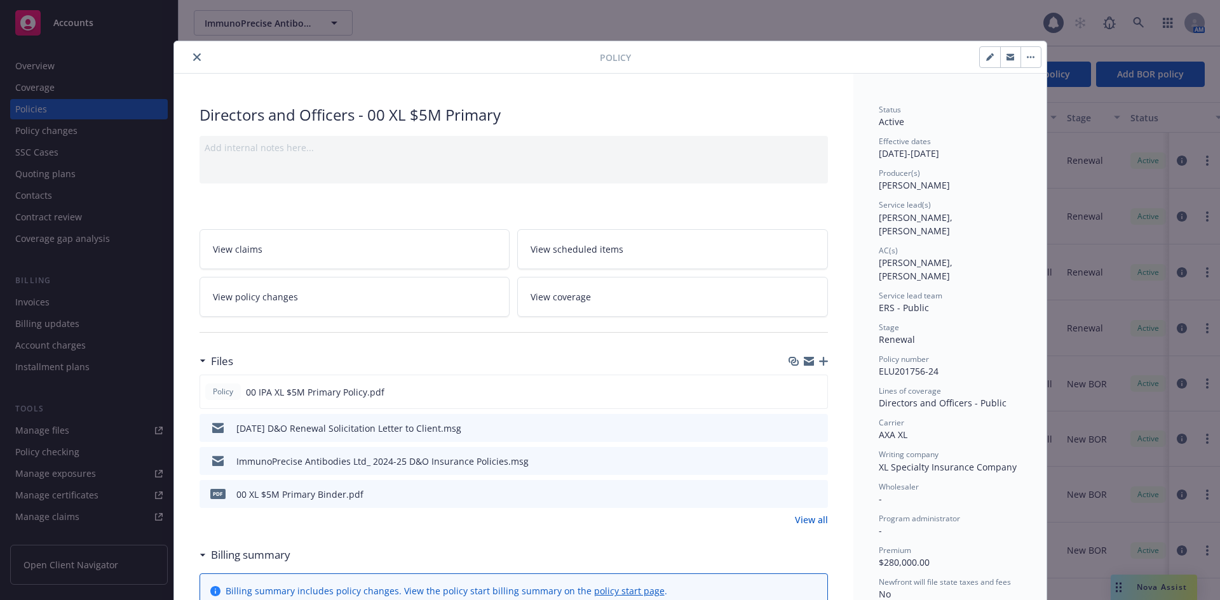
scroll to position [38, 0]
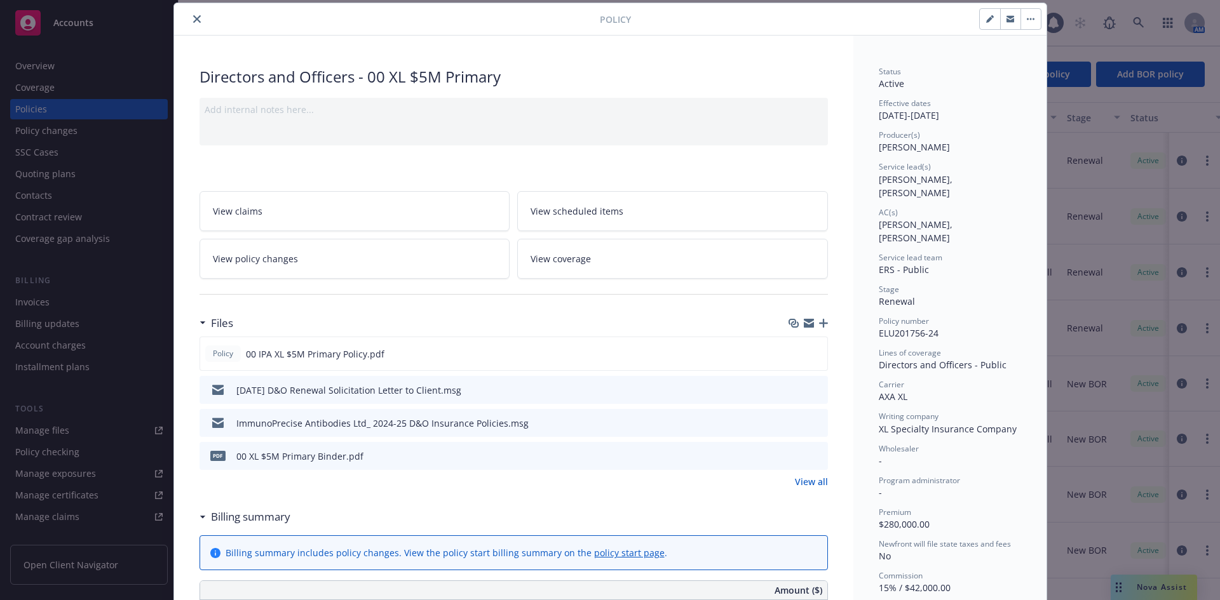
click at [193, 20] on icon "close" at bounding box center [197, 19] width 8 height 8
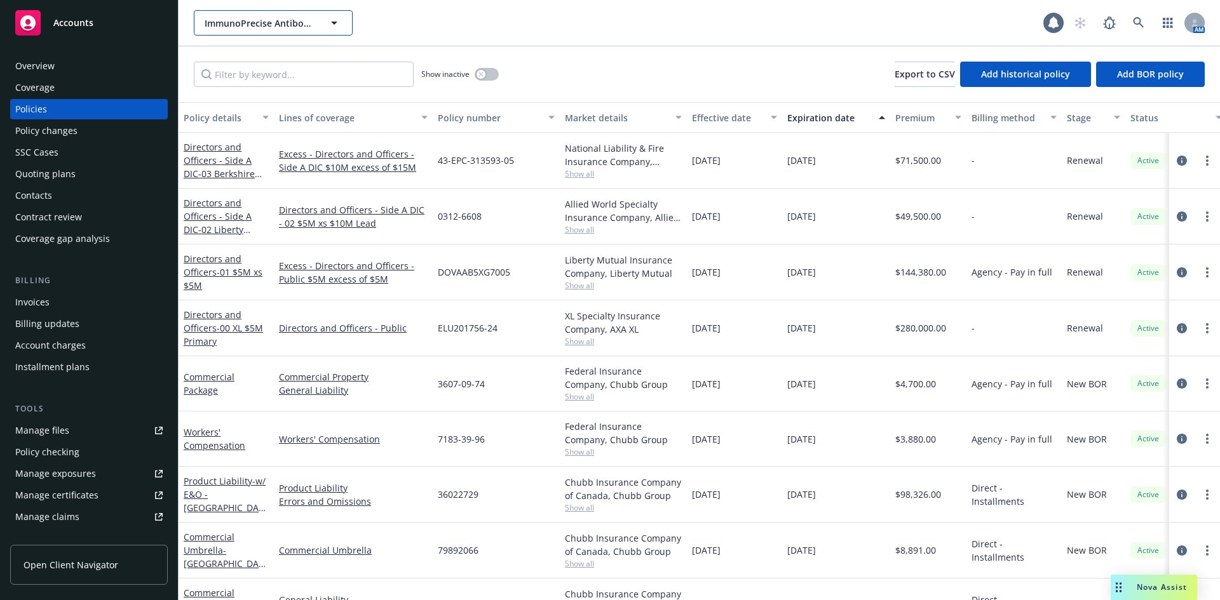
click at [336, 17] on icon "button" at bounding box center [334, 22] width 15 height 15
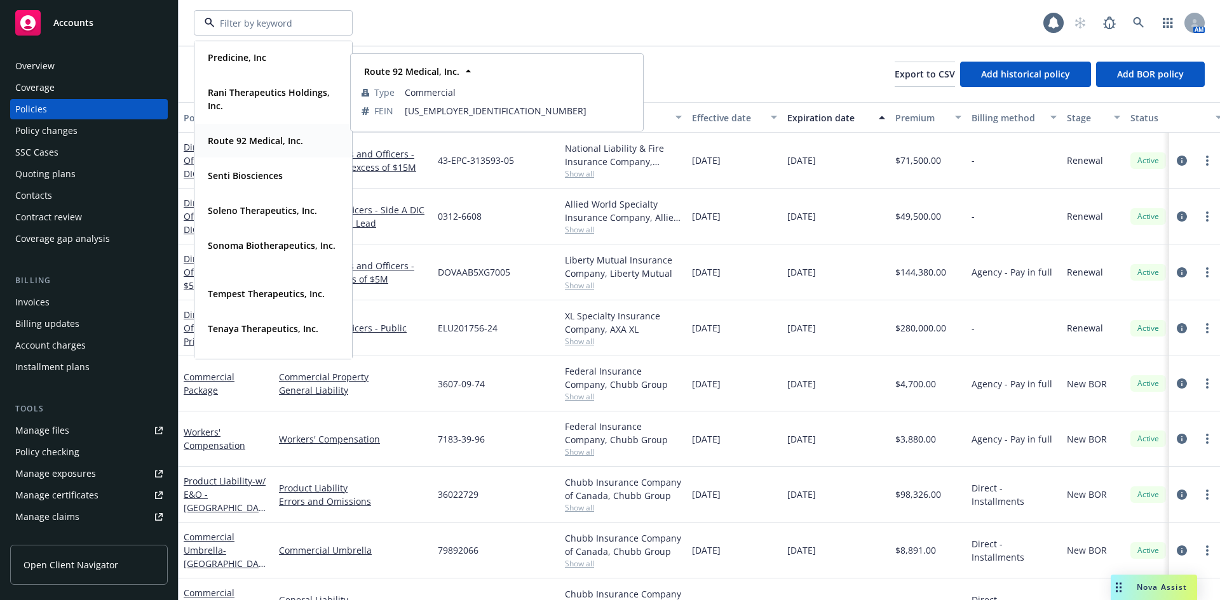
scroll to position [926, 0]
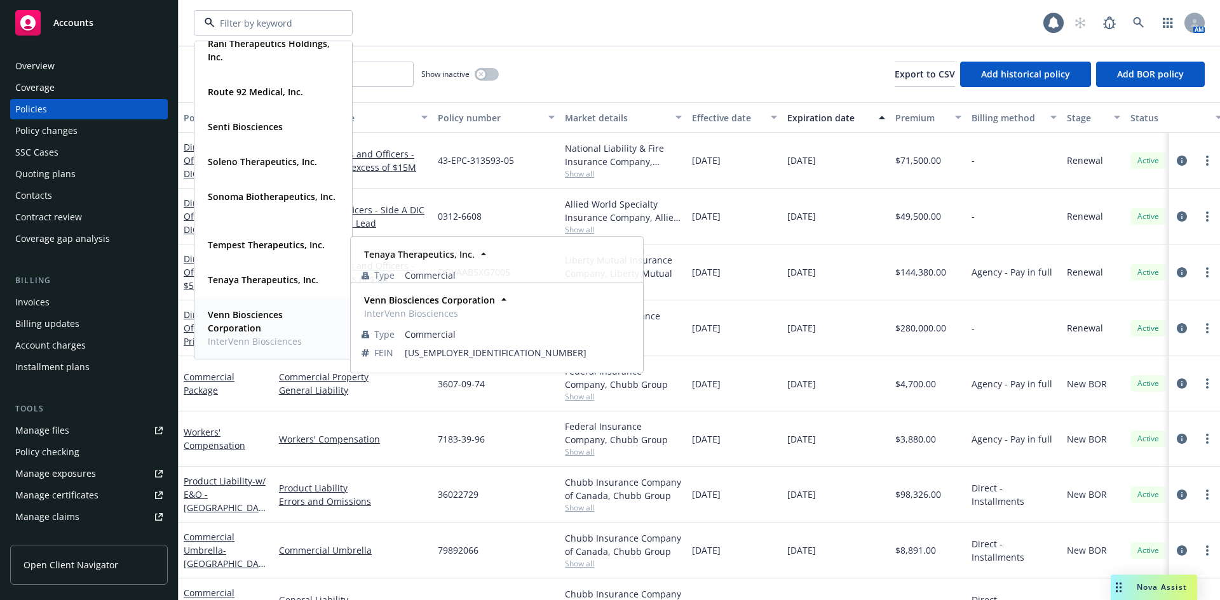
click at [248, 321] on span "Venn Biosciences Corporation" at bounding box center [272, 321] width 128 height 27
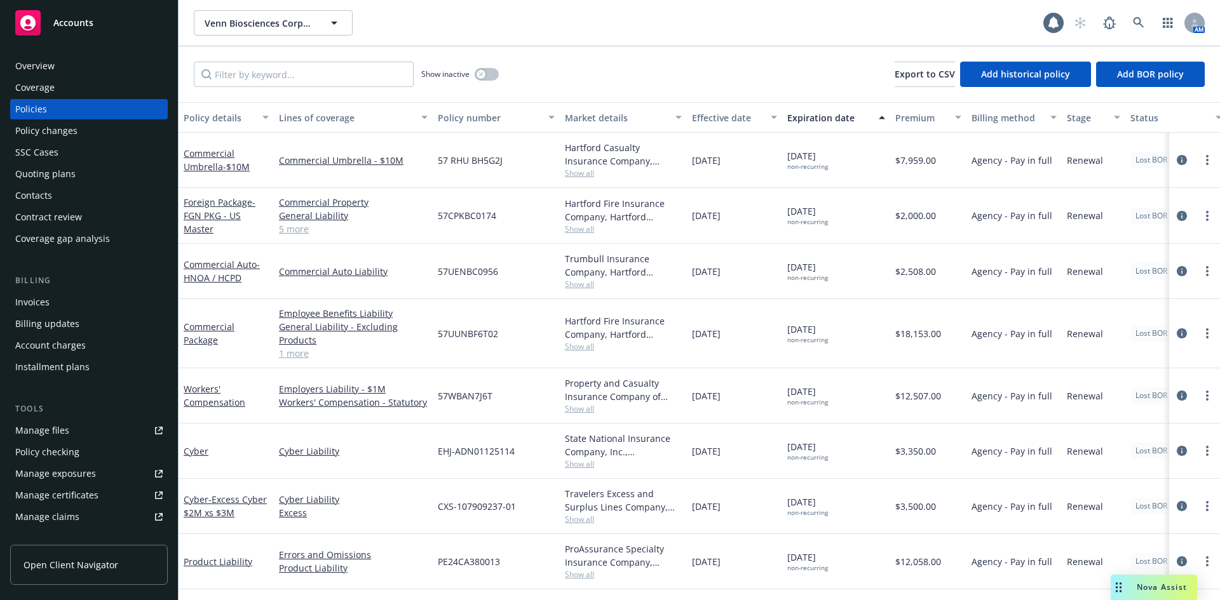
scroll to position [54, 0]
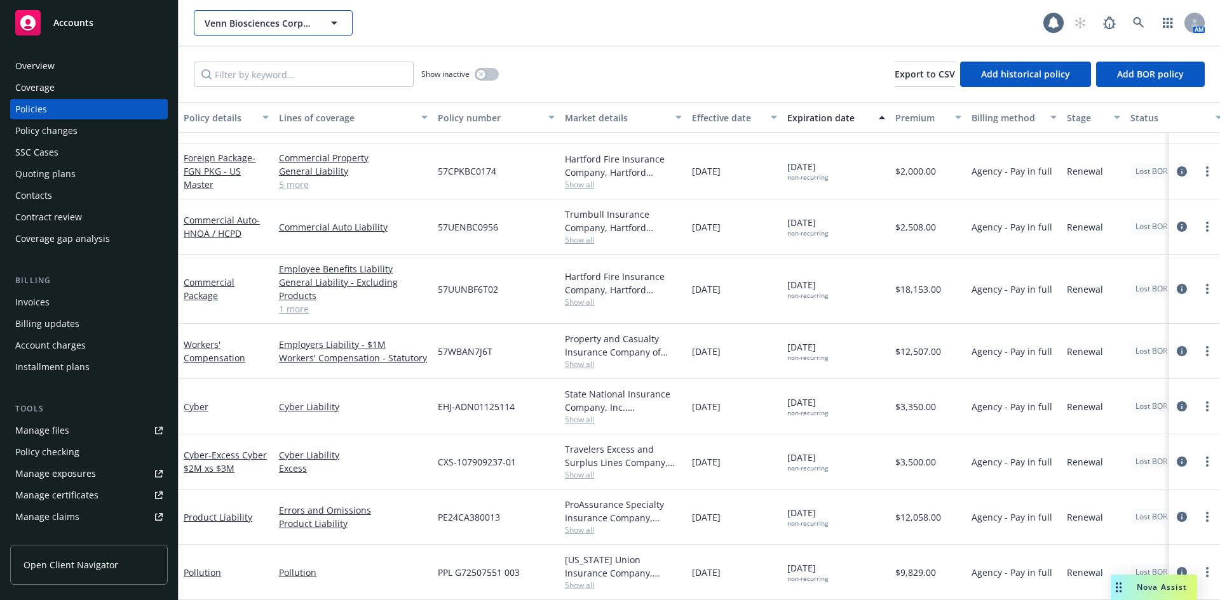
click at [321, 27] on button "Venn Biosciences Corporation" at bounding box center [273, 22] width 159 height 25
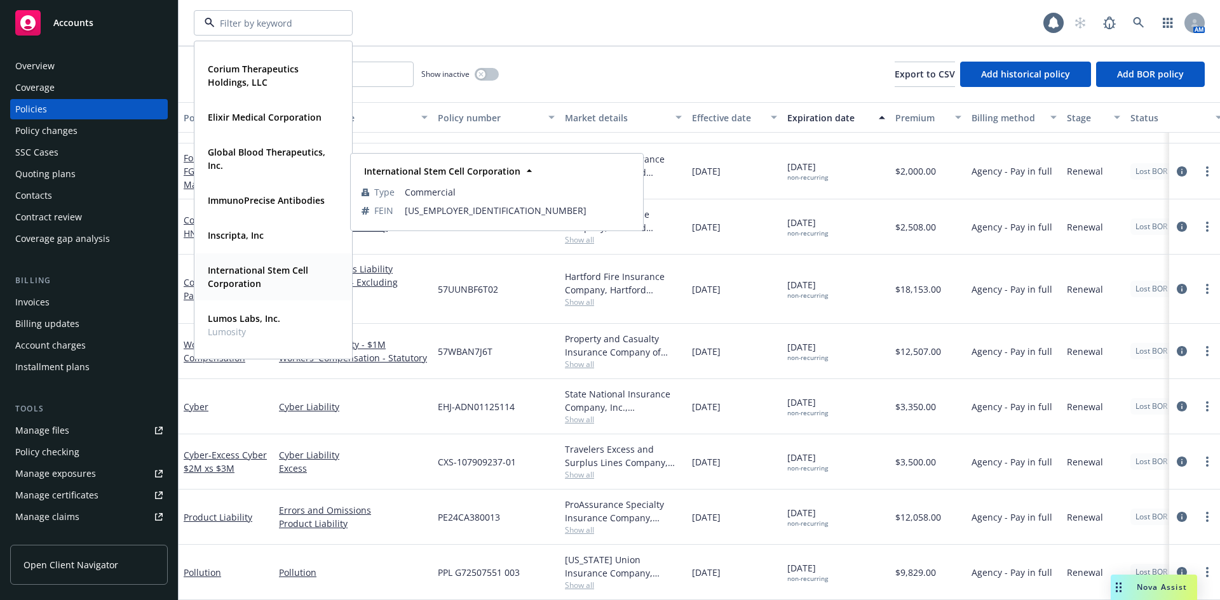
scroll to position [445, 0]
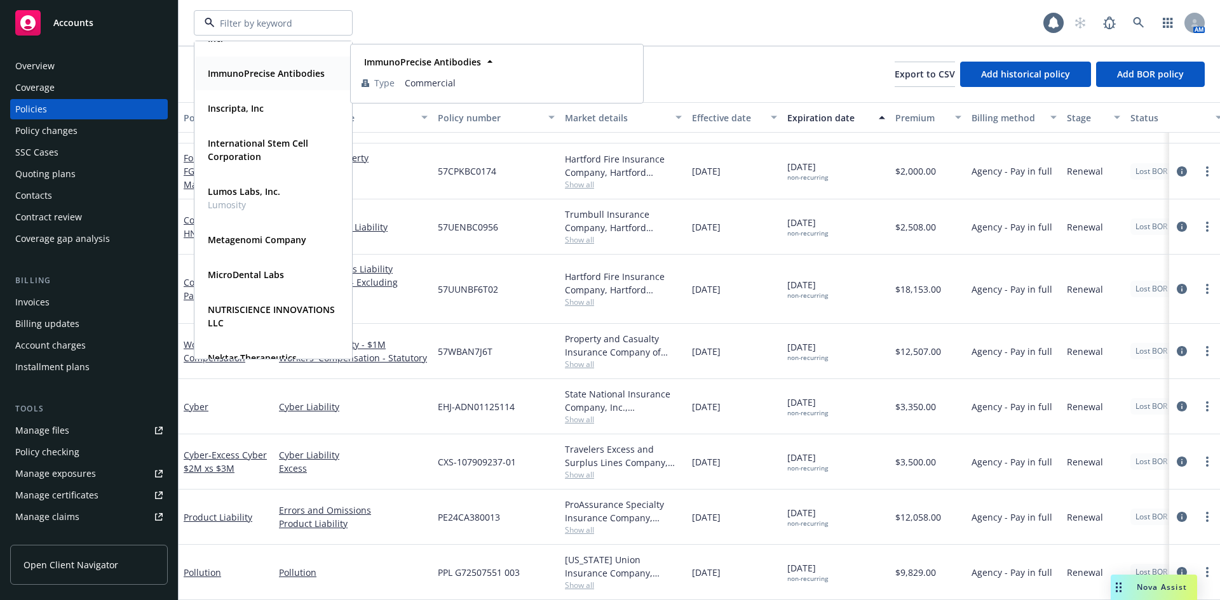
click at [278, 74] on strong "ImmunoPrecise Antibodies" at bounding box center [266, 73] width 117 height 12
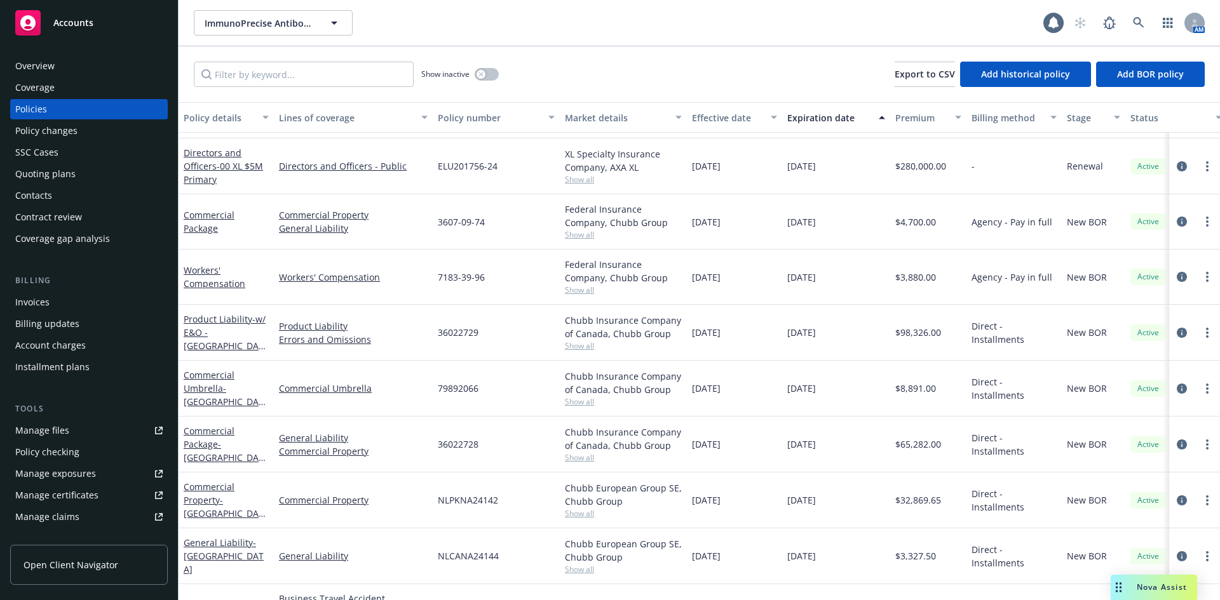
scroll to position [205, 0]
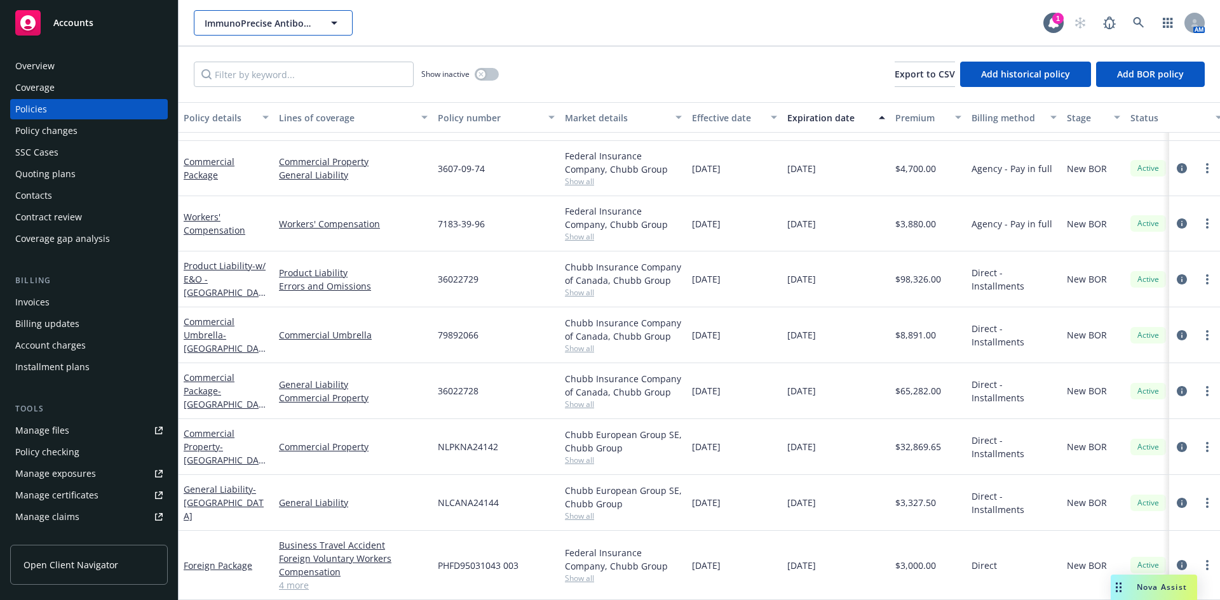
click at [294, 26] on span "ImmunoPrecise Antibodies" at bounding box center [260, 23] width 110 height 13
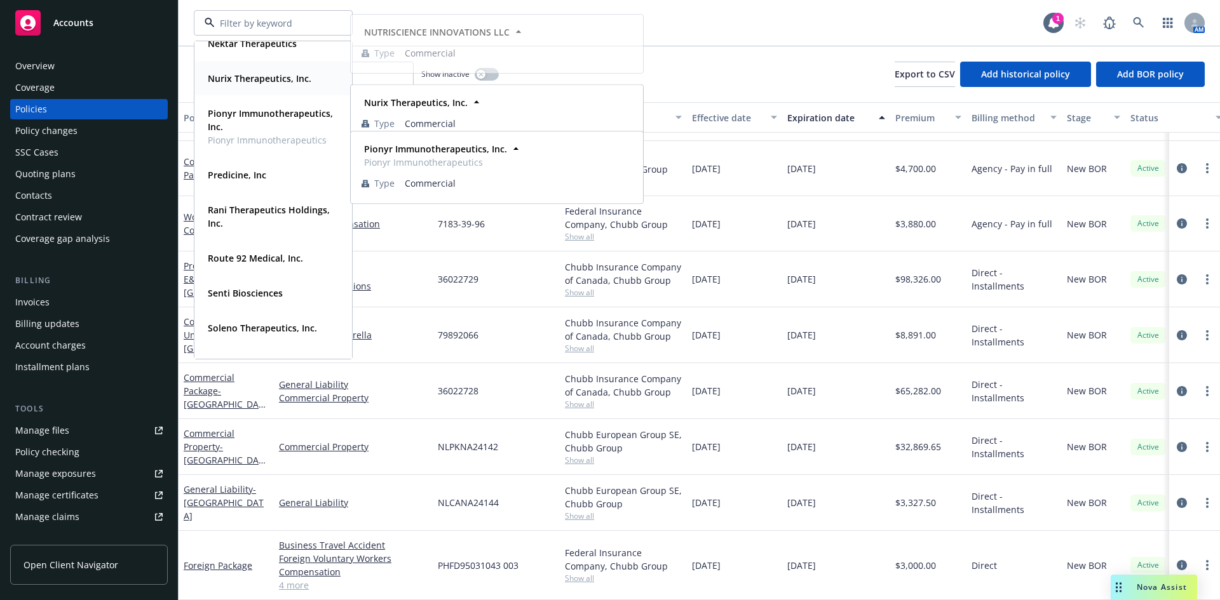
scroll to position [826, 0]
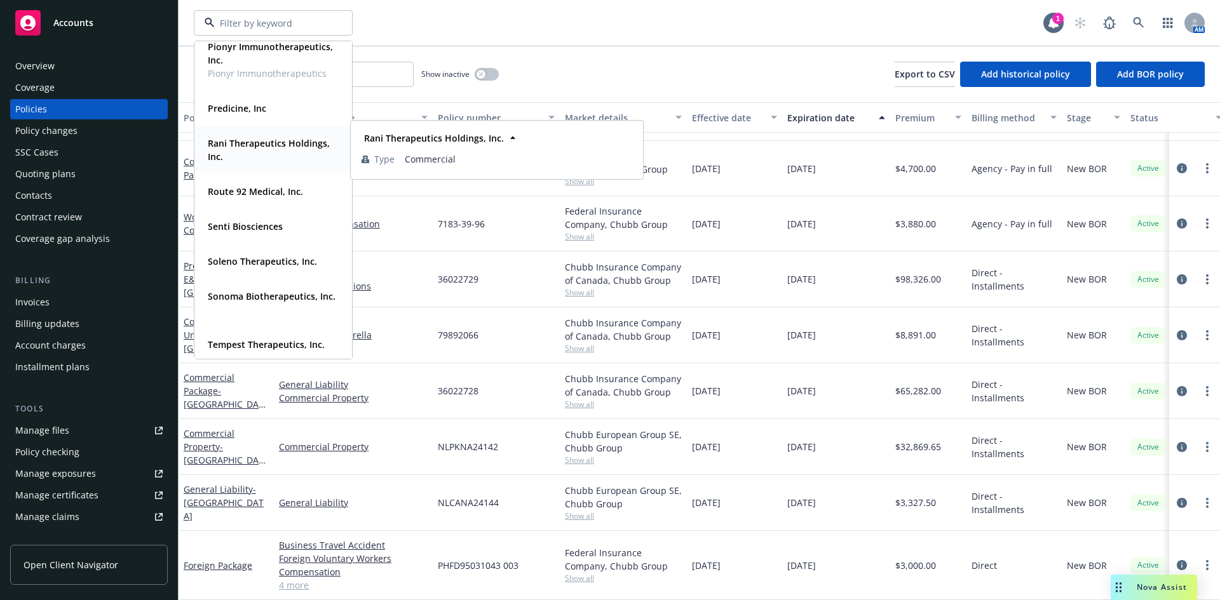
click at [246, 140] on strong "Rani Therapeutics Holdings, Inc." at bounding box center [269, 149] width 122 height 25
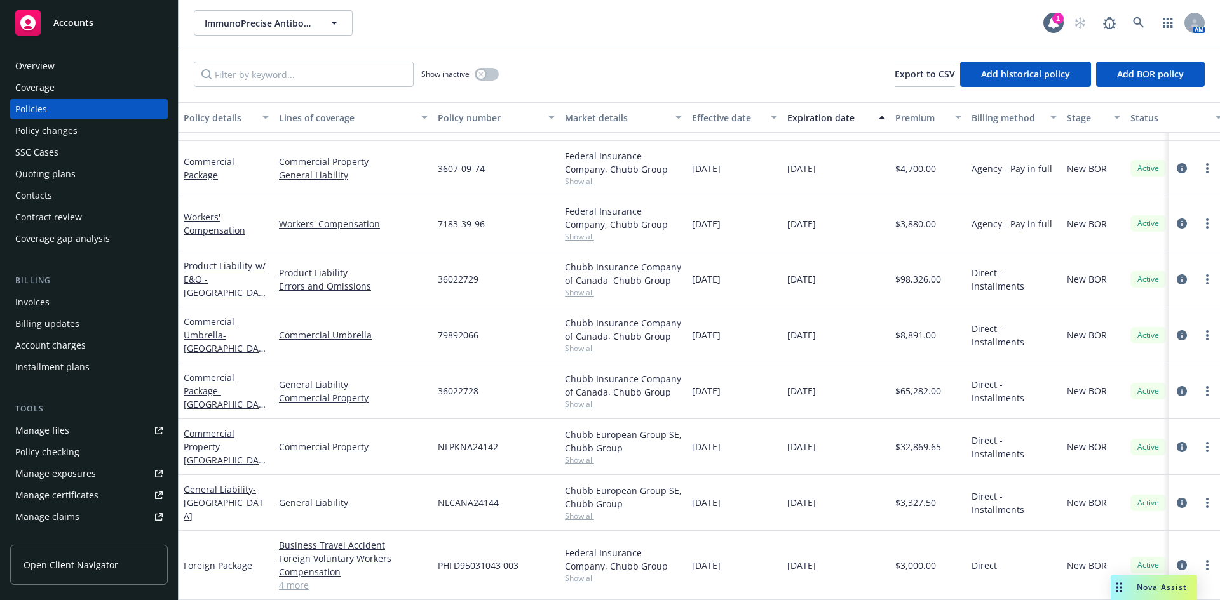
scroll to position [142, 0]
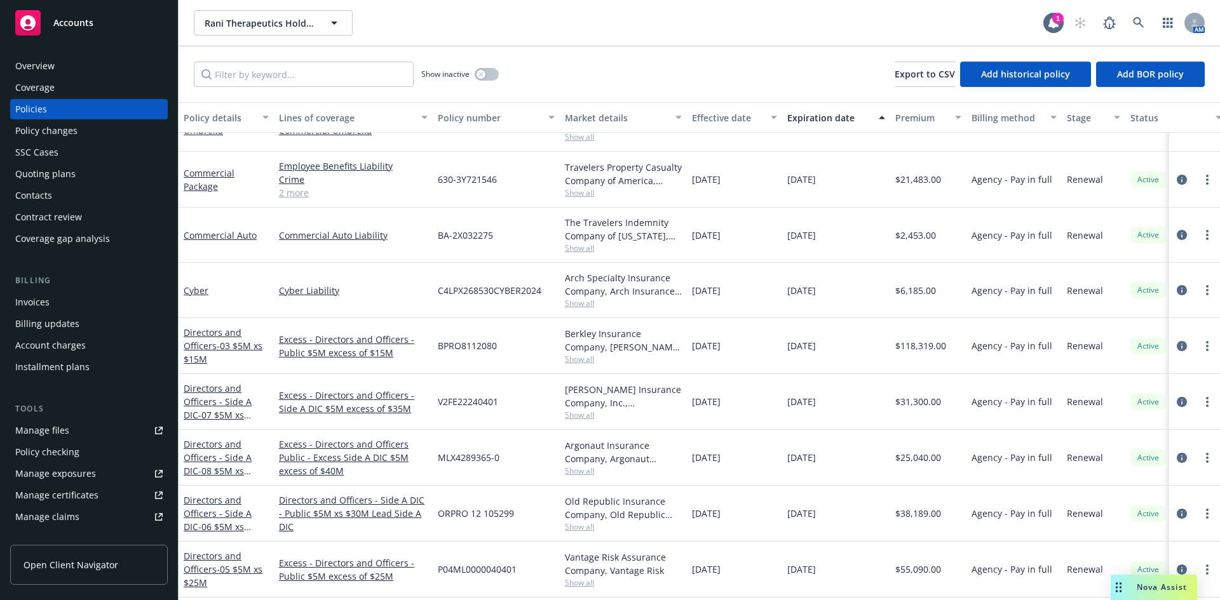
click at [584, 301] on span "Show all" at bounding box center [623, 303] width 117 height 11
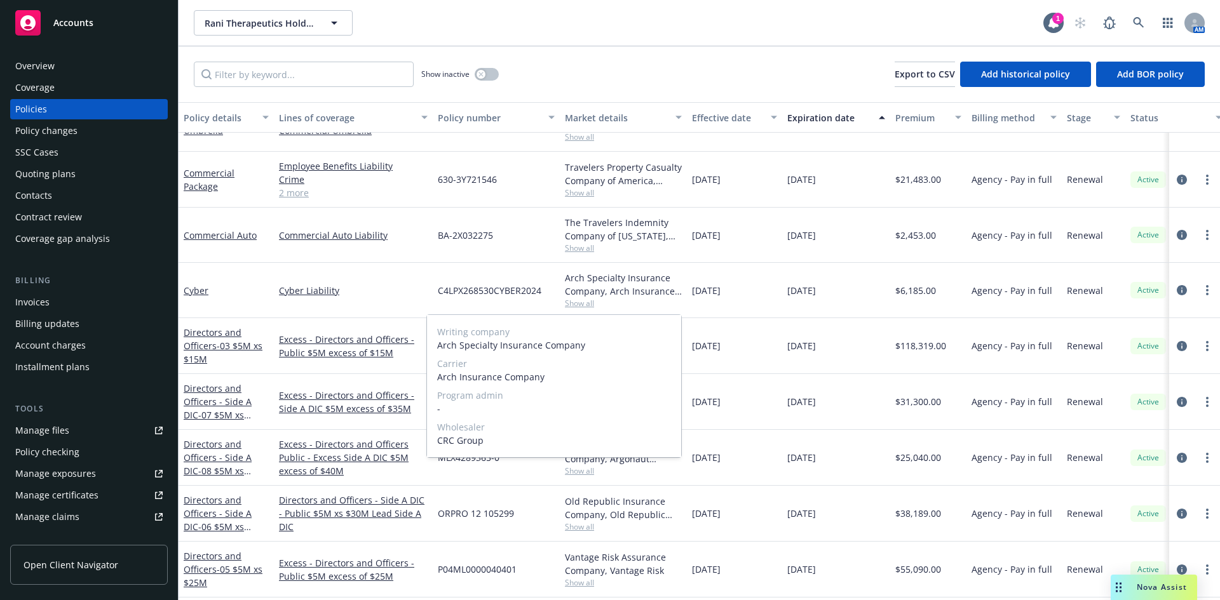
click at [584, 301] on span "Show all" at bounding box center [623, 303] width 117 height 11
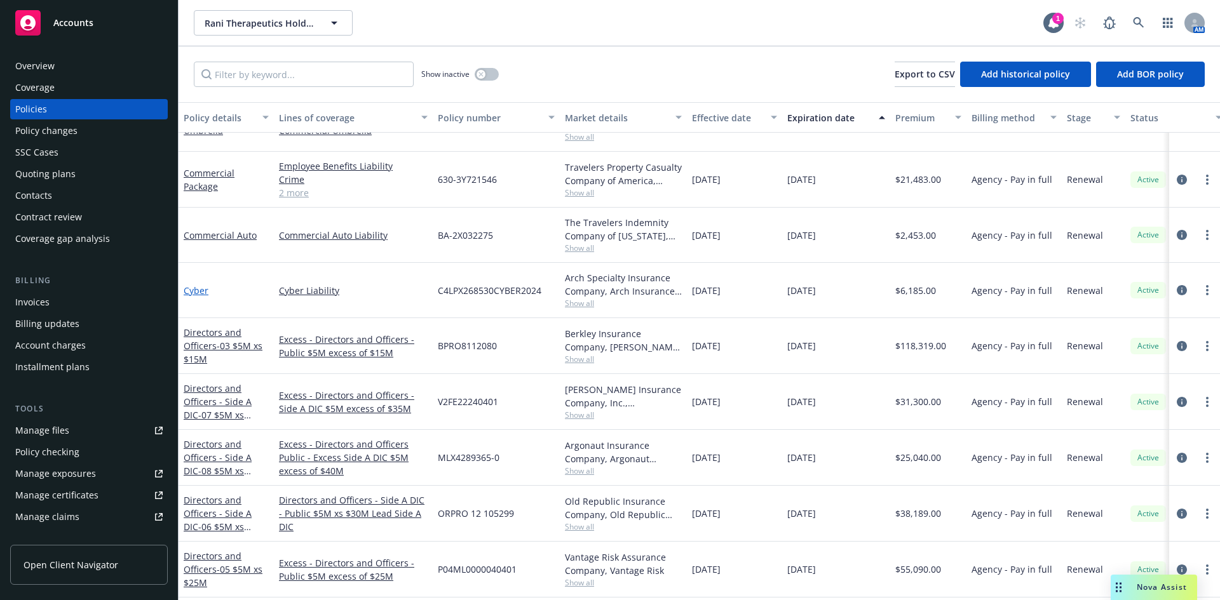
click at [194, 292] on link "Cyber" at bounding box center [196, 291] width 25 height 12
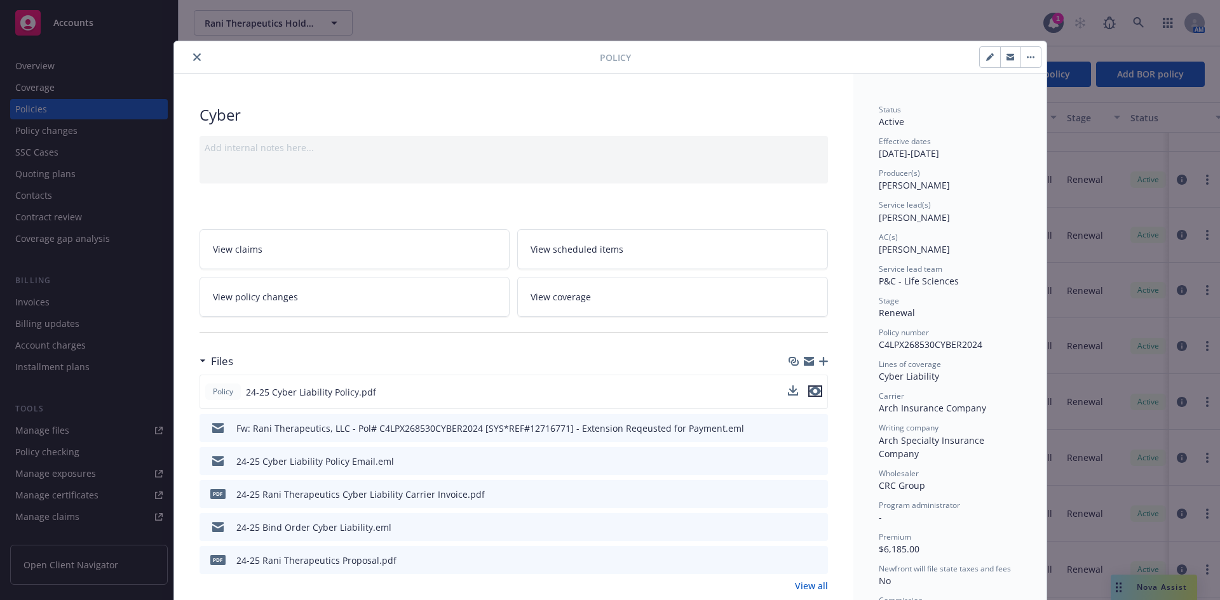
click at [809, 392] on icon "preview file" at bounding box center [814, 391] width 11 height 9
